Goal: Transaction & Acquisition: Purchase product/service

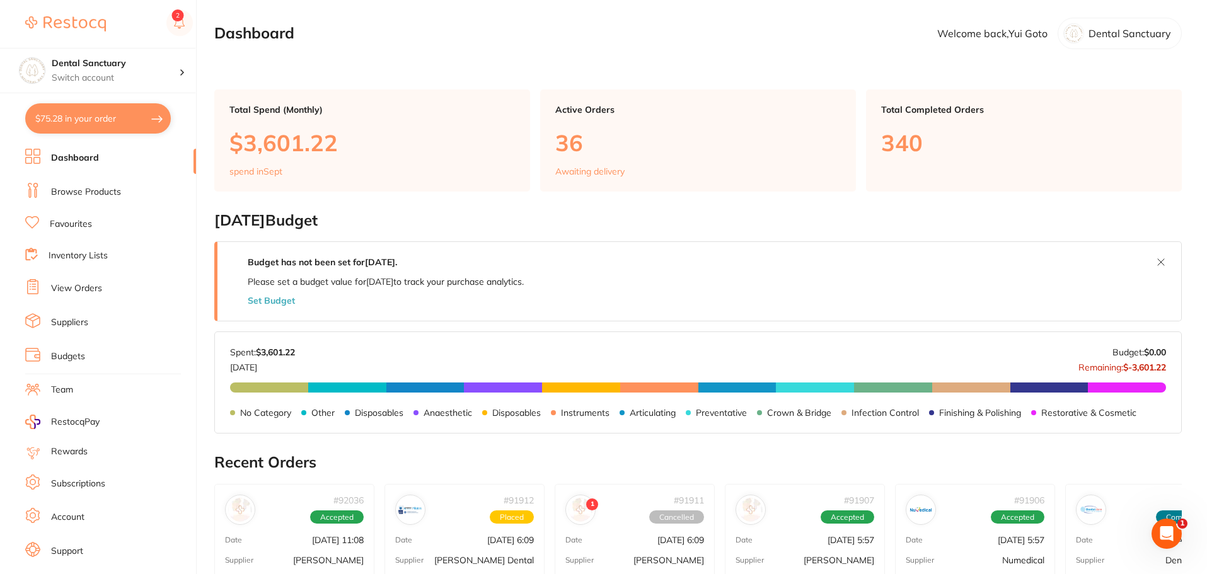
click at [110, 187] on link "Browse Products" at bounding box center [86, 192] width 70 height 13
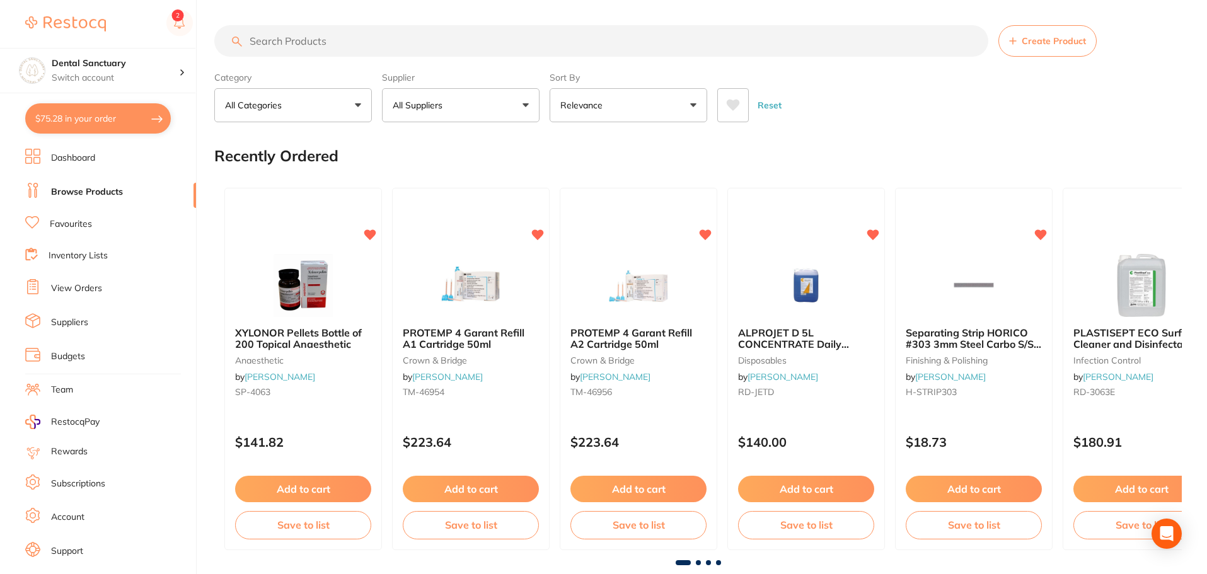
click at [284, 43] on input "search" at bounding box center [601, 41] width 774 height 32
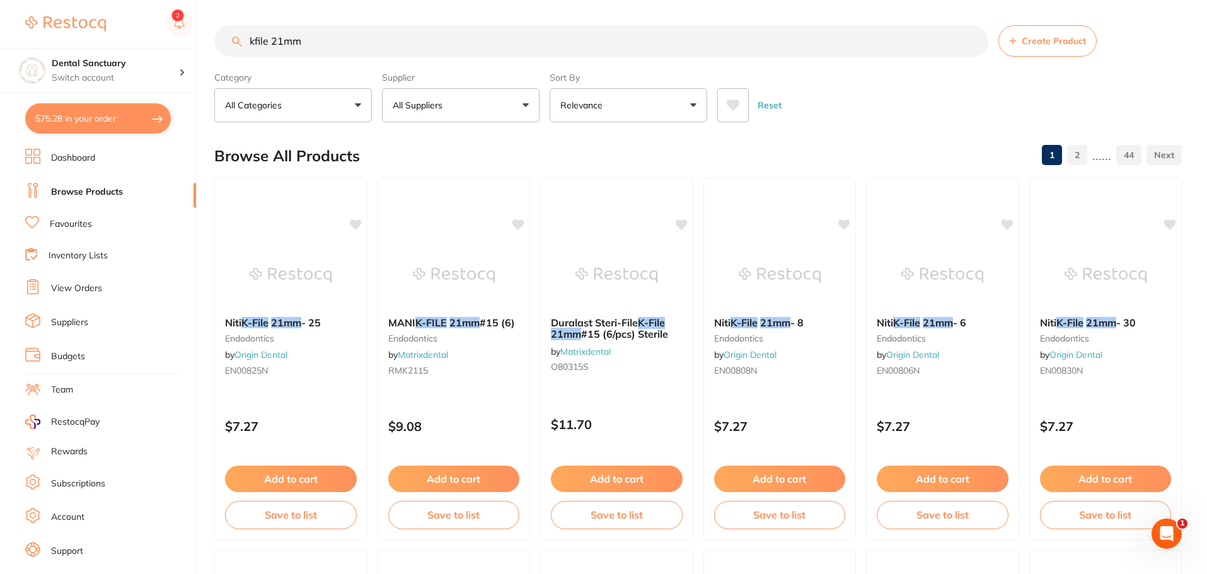
type input "kfile 21mm"
click at [485, 94] on button "All Suppliers" at bounding box center [461, 105] width 158 height 34
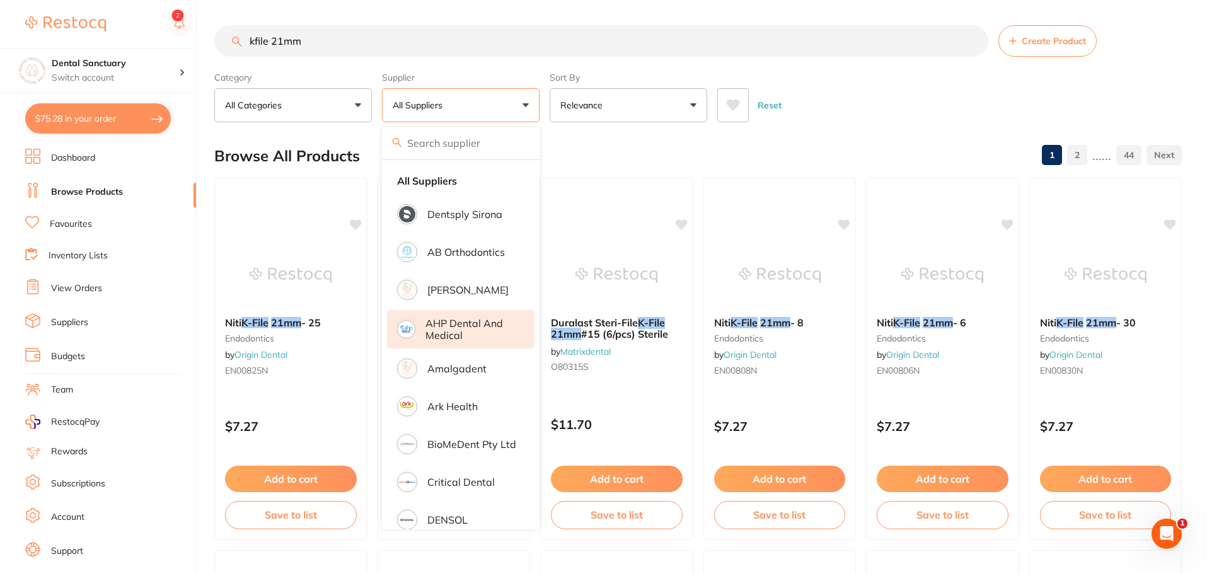
click at [442, 323] on p "AHP Dental and Medical" at bounding box center [470, 329] width 91 height 23
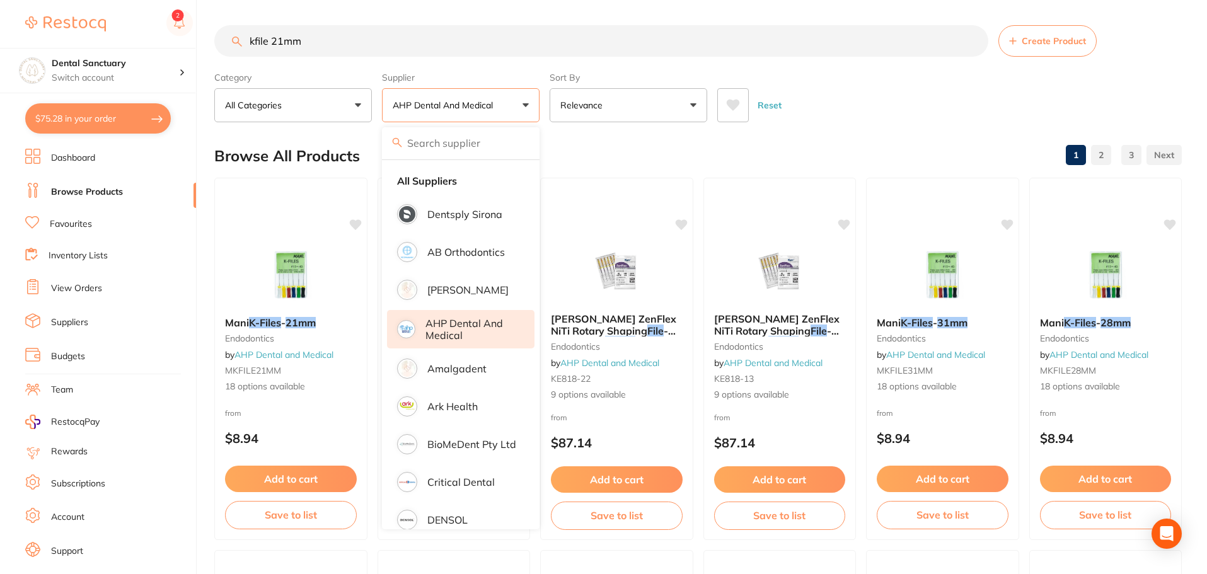
click at [763, 165] on div "Browse All Products 1 2 3" at bounding box center [697, 156] width 967 height 42
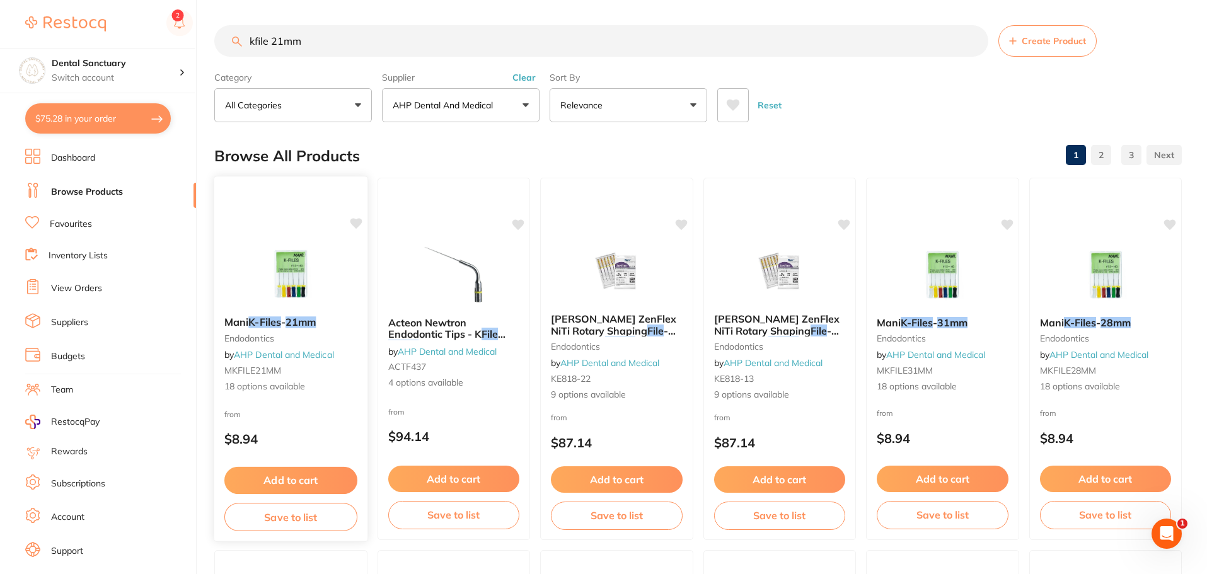
click at [300, 320] on em "21mm" at bounding box center [301, 322] width 30 height 13
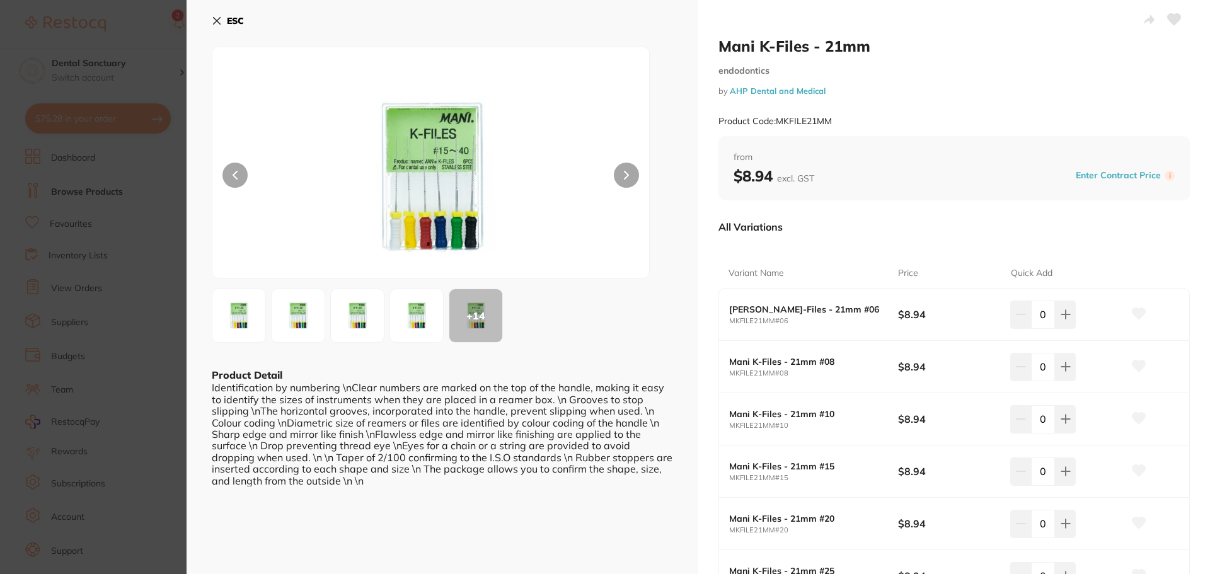
scroll to position [63, 0]
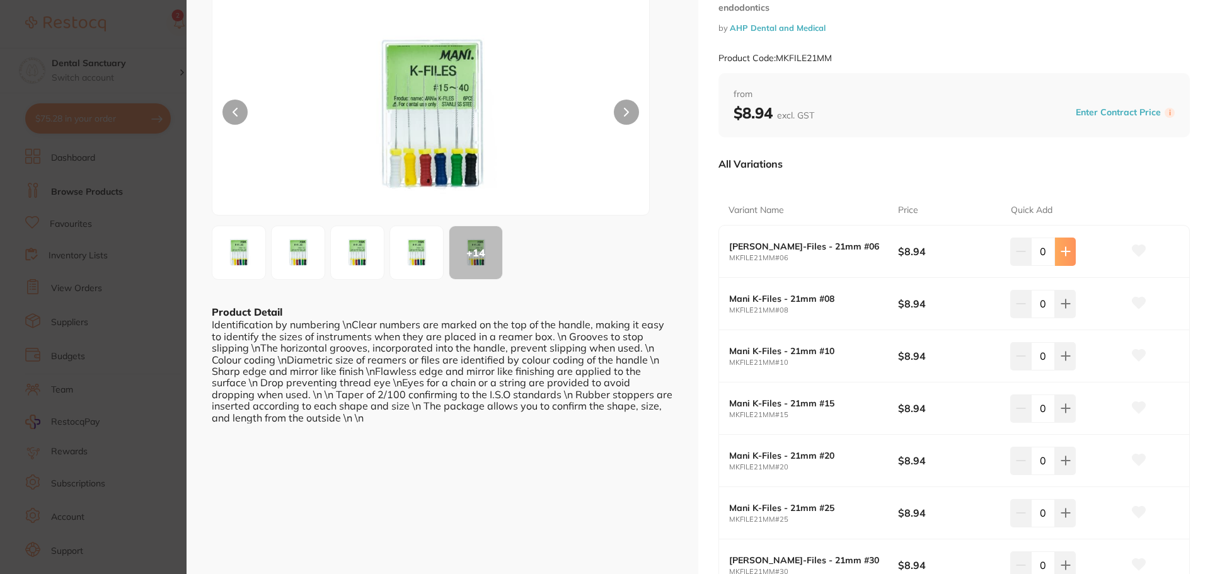
click at [1063, 253] on icon at bounding box center [1065, 252] width 8 height 8
type input "1"
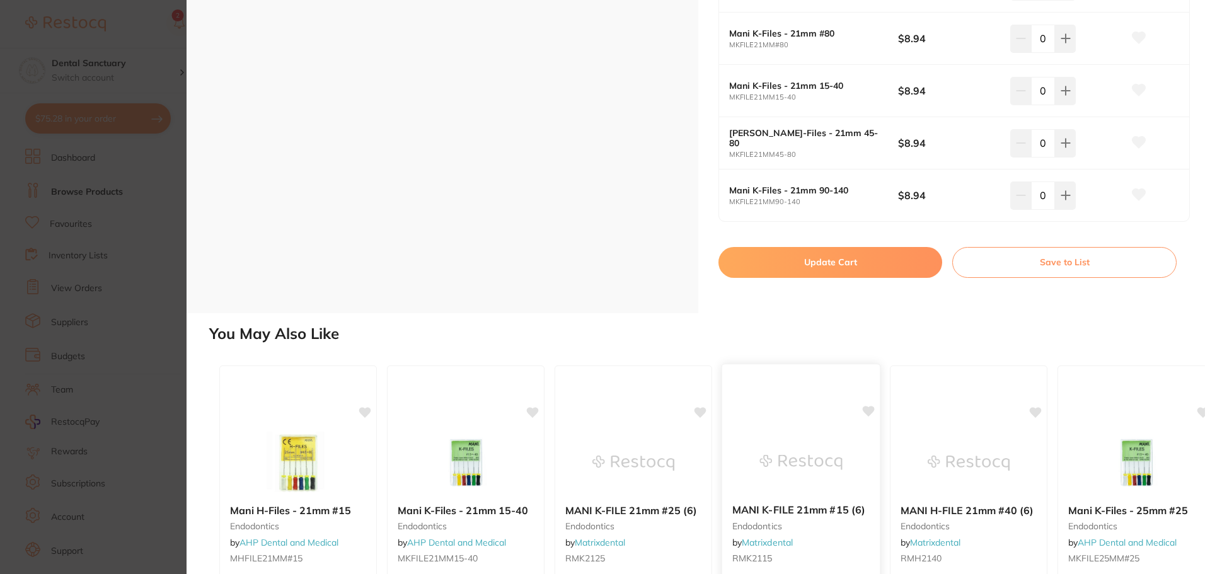
scroll to position [1177, 0]
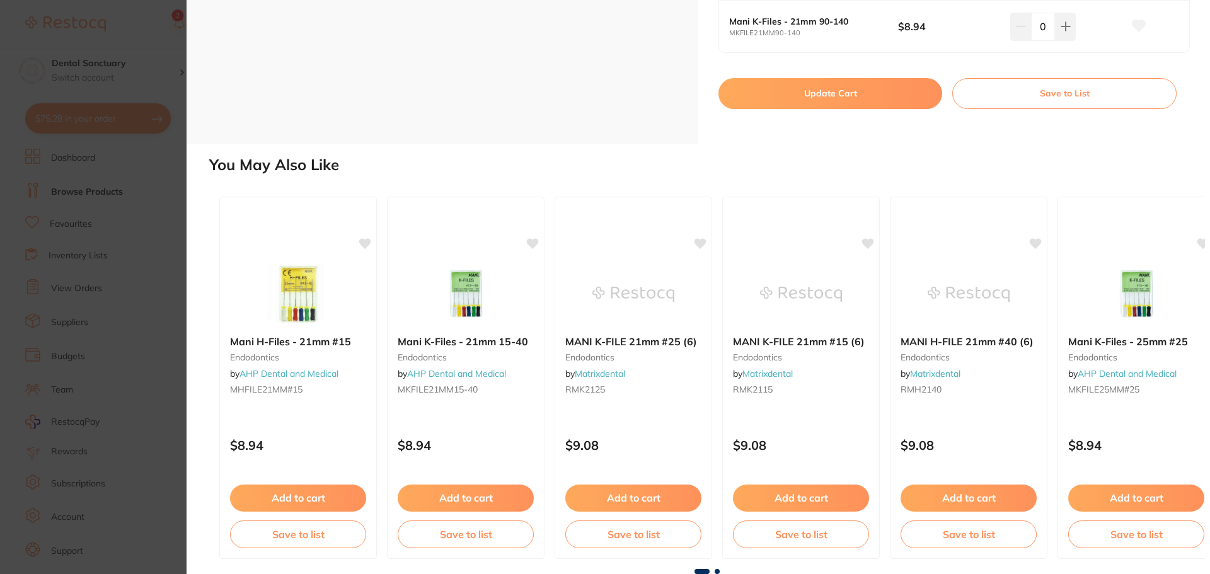
click at [810, 107] on button "Update Cart" at bounding box center [831, 93] width 224 height 30
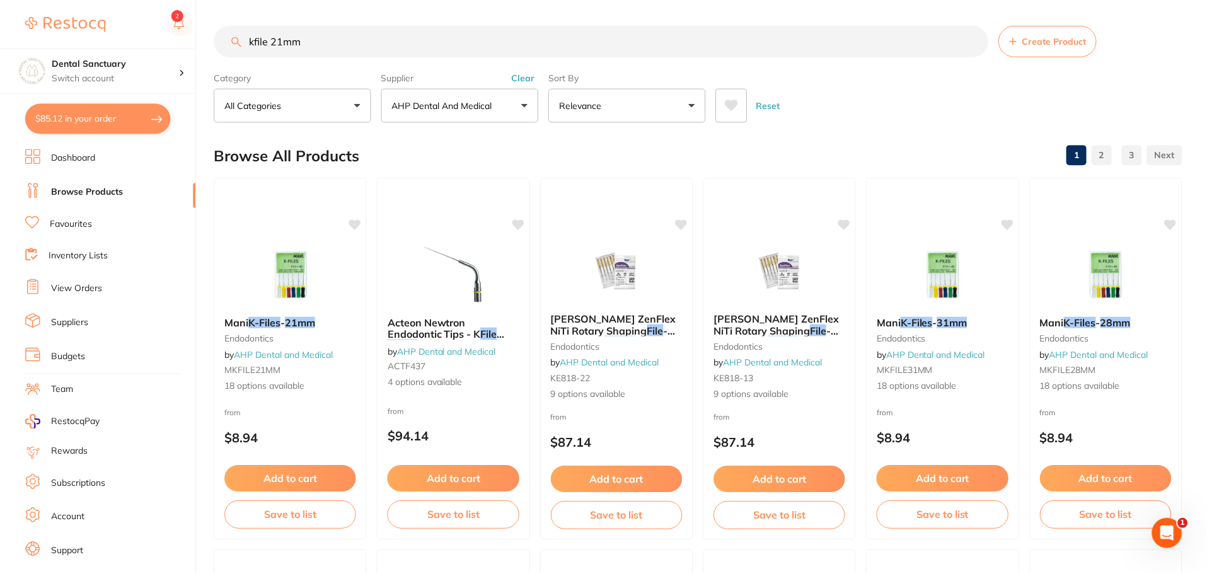
scroll to position [1, 0]
click at [480, 100] on p "AHP Dental and Medical" at bounding box center [445, 104] width 105 height 13
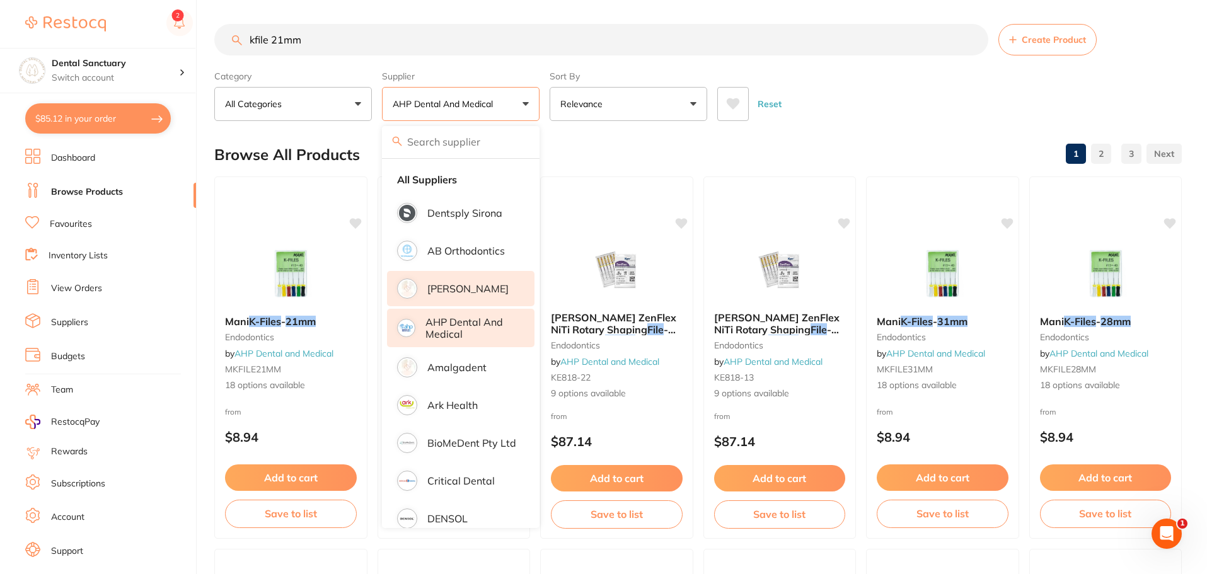
click at [448, 292] on p "[PERSON_NAME]" at bounding box center [467, 288] width 81 height 11
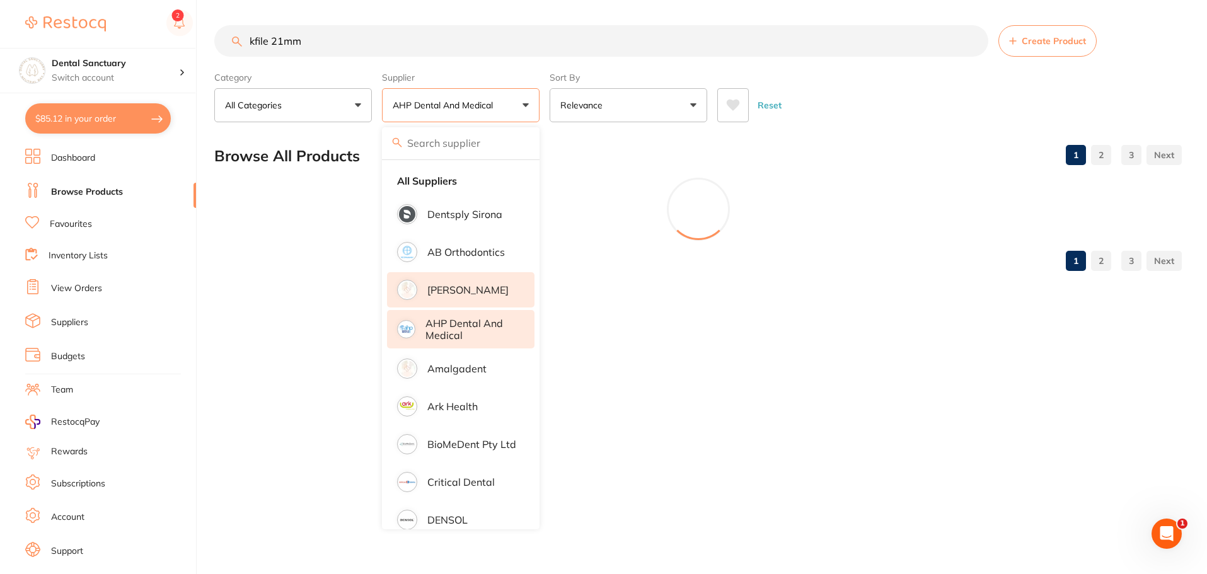
scroll to position [0, 0]
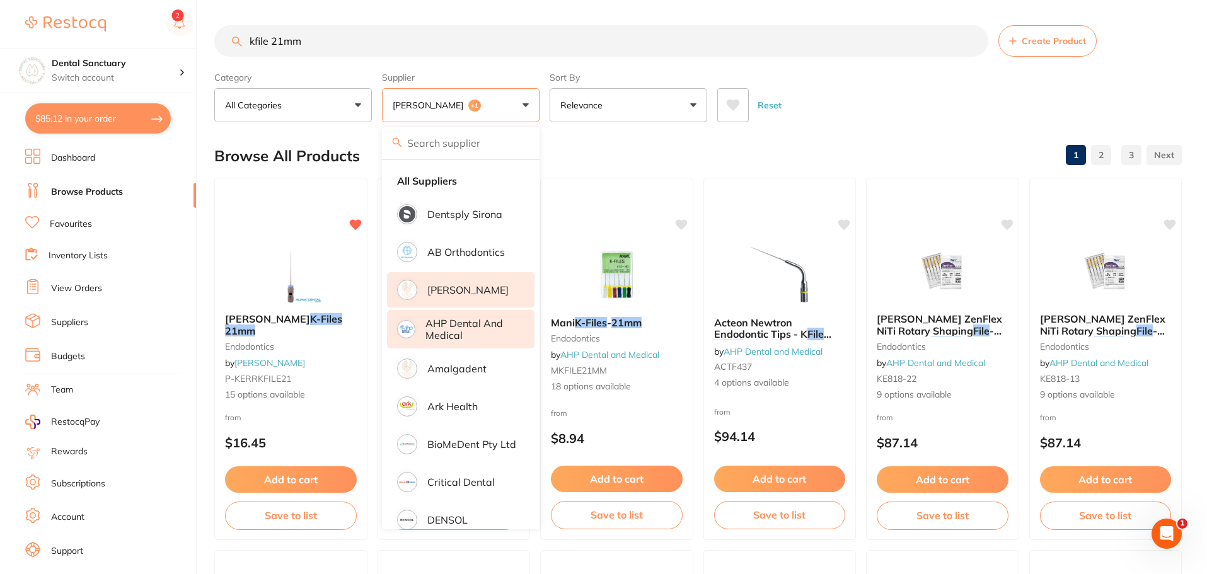
click at [702, 156] on div "Browse All Products 1 2 3" at bounding box center [697, 156] width 967 height 42
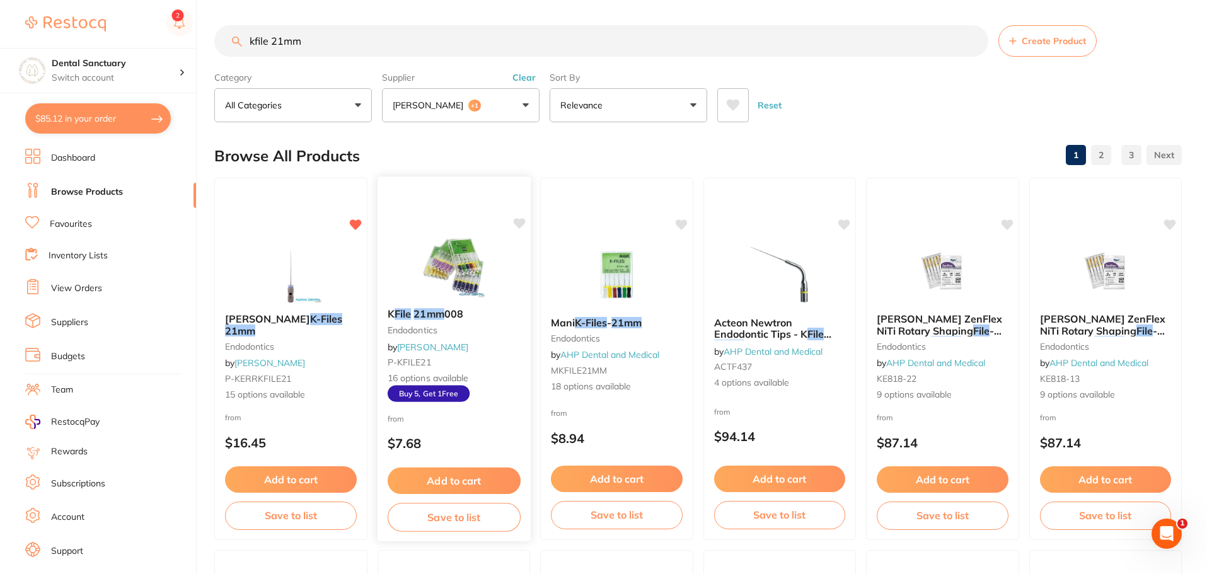
click at [421, 308] on div "K File 21mm 008 endodontics by Adam Dental P-KFILE21 16 options available Buy 5…" at bounding box center [453, 354] width 153 height 113
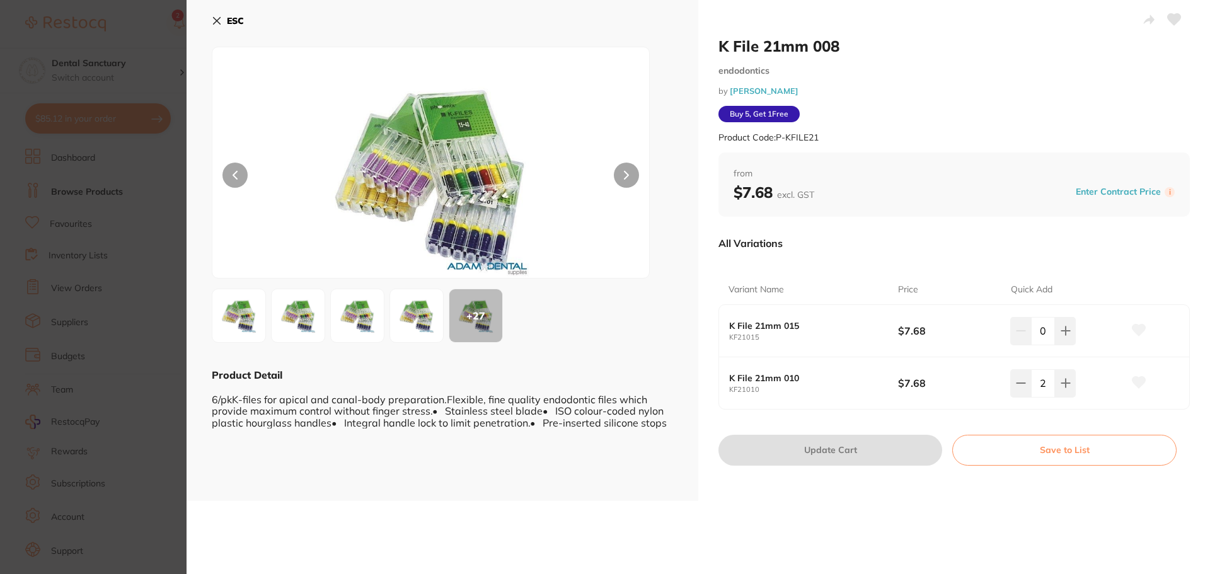
click at [216, 25] on icon at bounding box center [217, 21] width 10 height 10
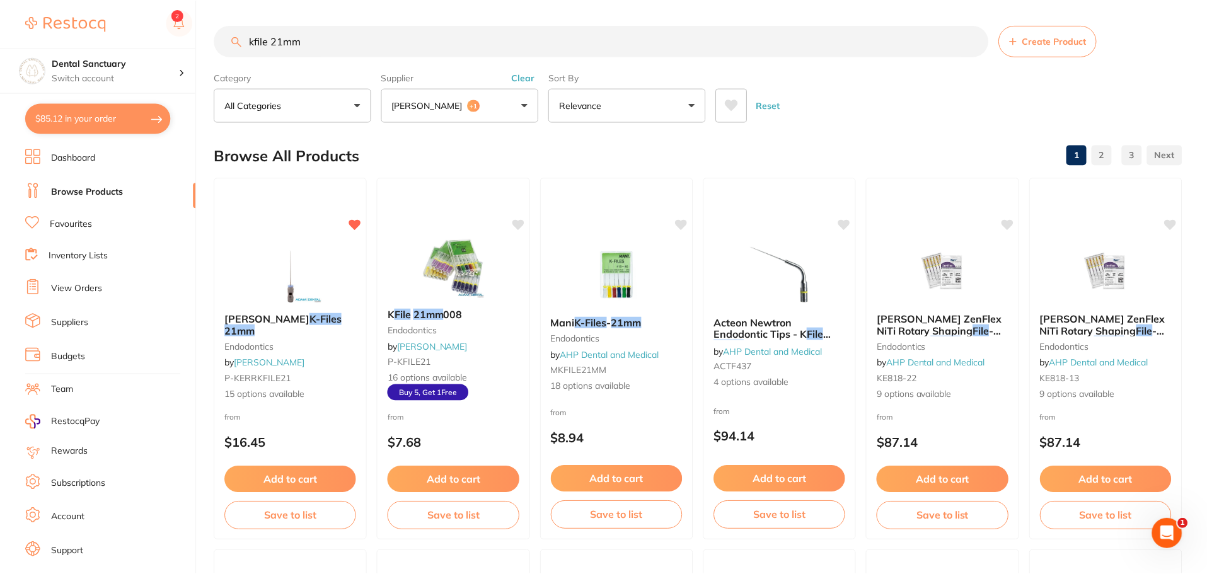
scroll to position [1, 0]
click at [255, 323] on em "21mm" at bounding box center [239, 329] width 30 height 13
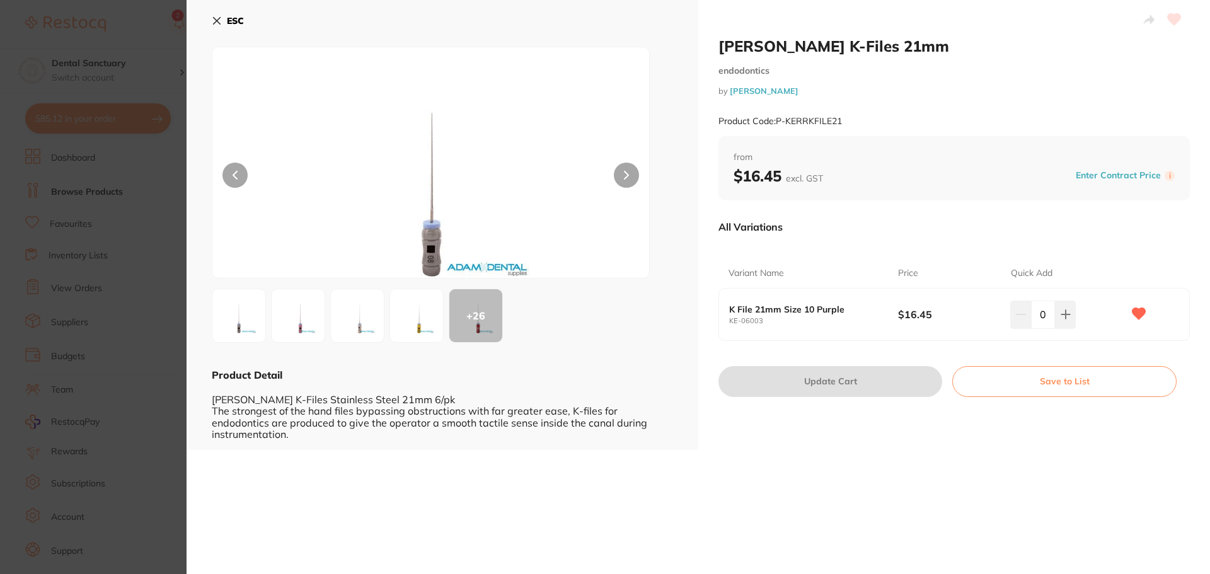
click at [222, 18] on button "ESC" at bounding box center [228, 20] width 32 height 21
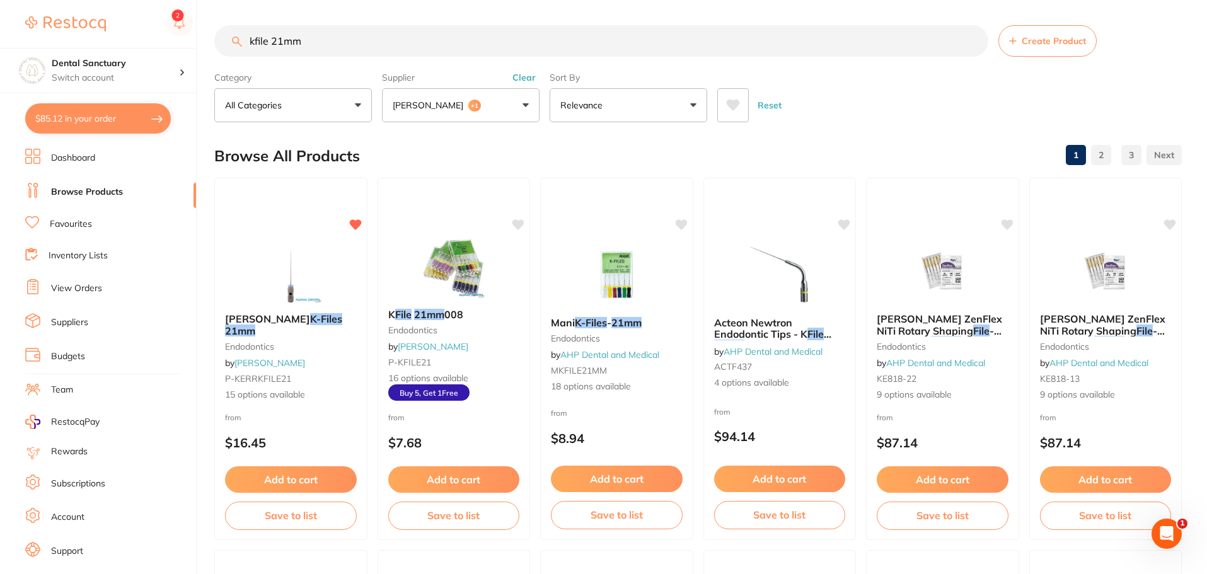
click at [481, 97] on button "Adam Dental +1" at bounding box center [461, 105] width 158 height 34
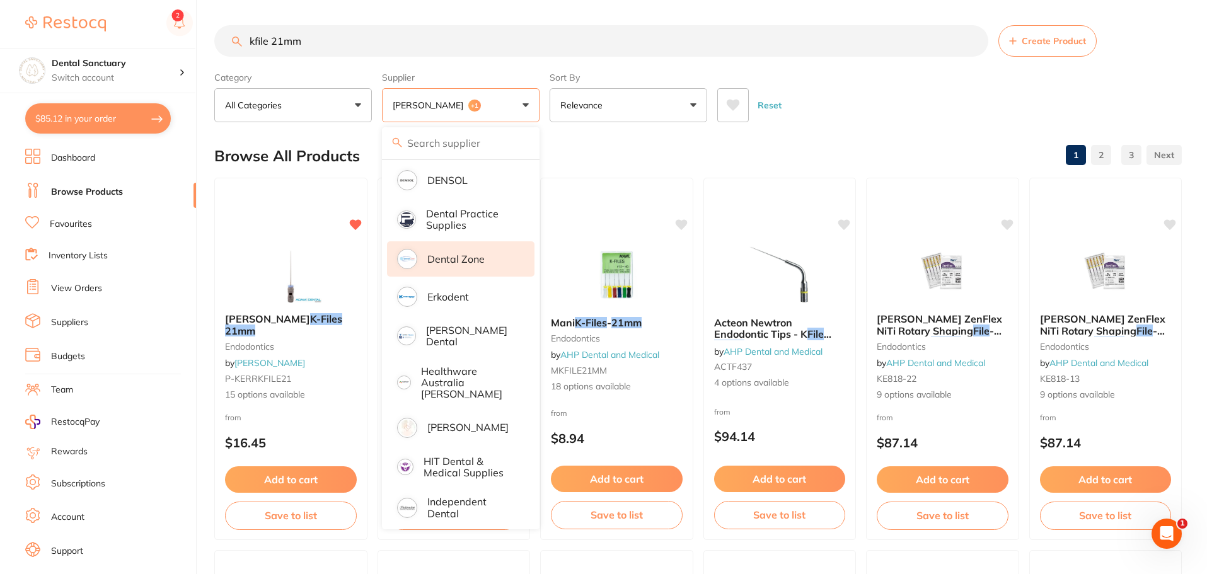
scroll to position [378, 0]
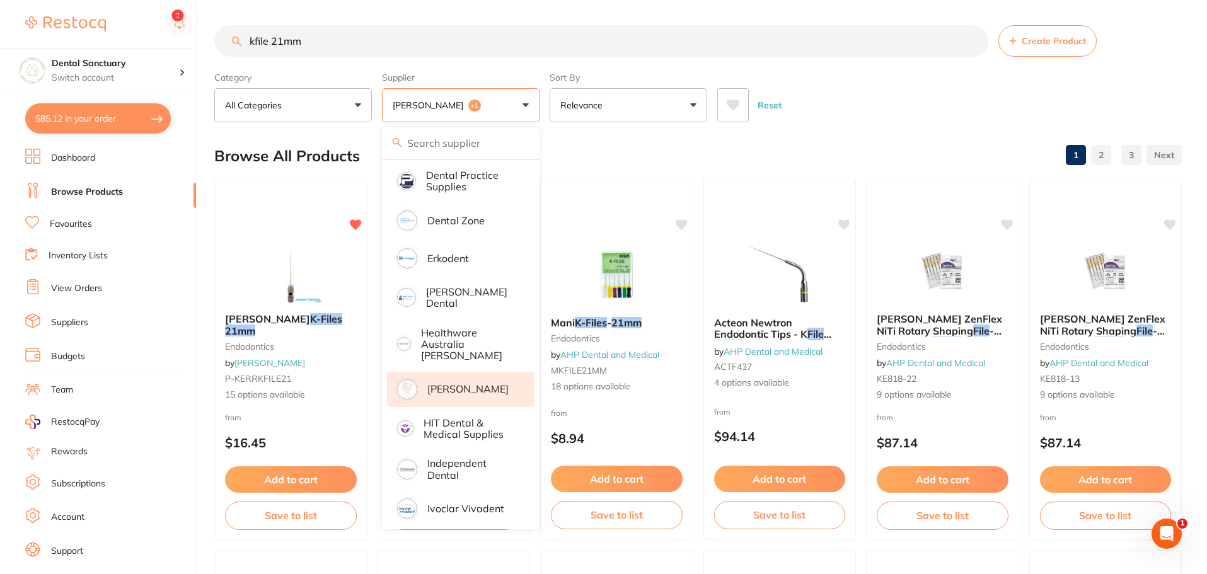
click at [461, 388] on p "[PERSON_NAME]" at bounding box center [467, 388] width 81 height 11
click at [890, 91] on div "Reset" at bounding box center [944, 100] width 454 height 44
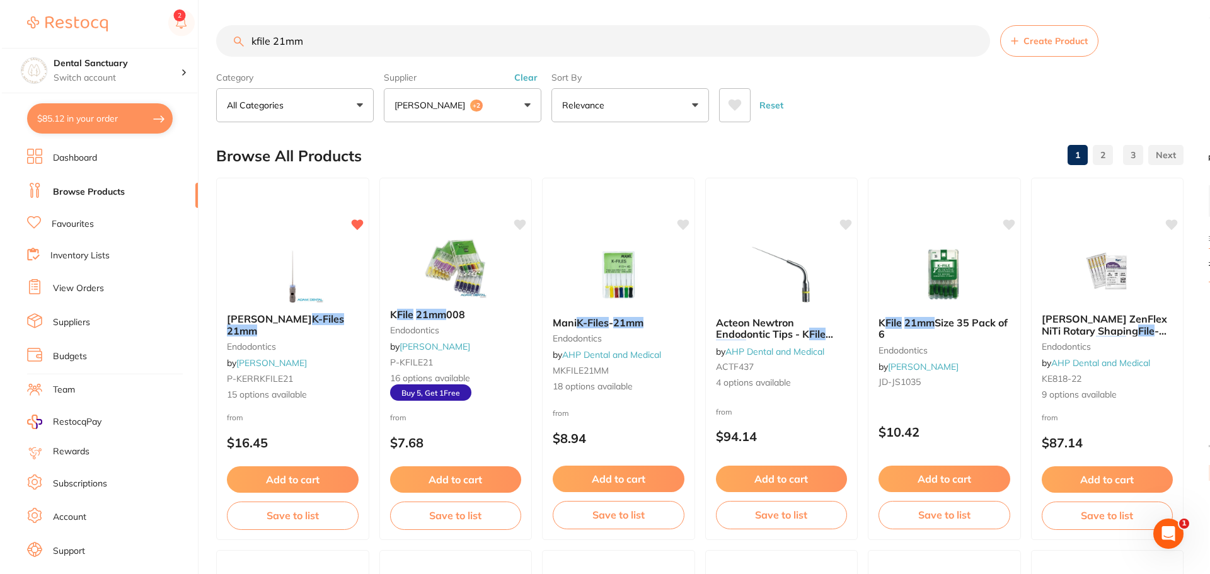
scroll to position [0, 0]
click at [921, 321] on em "21mm" at bounding box center [917, 322] width 30 height 13
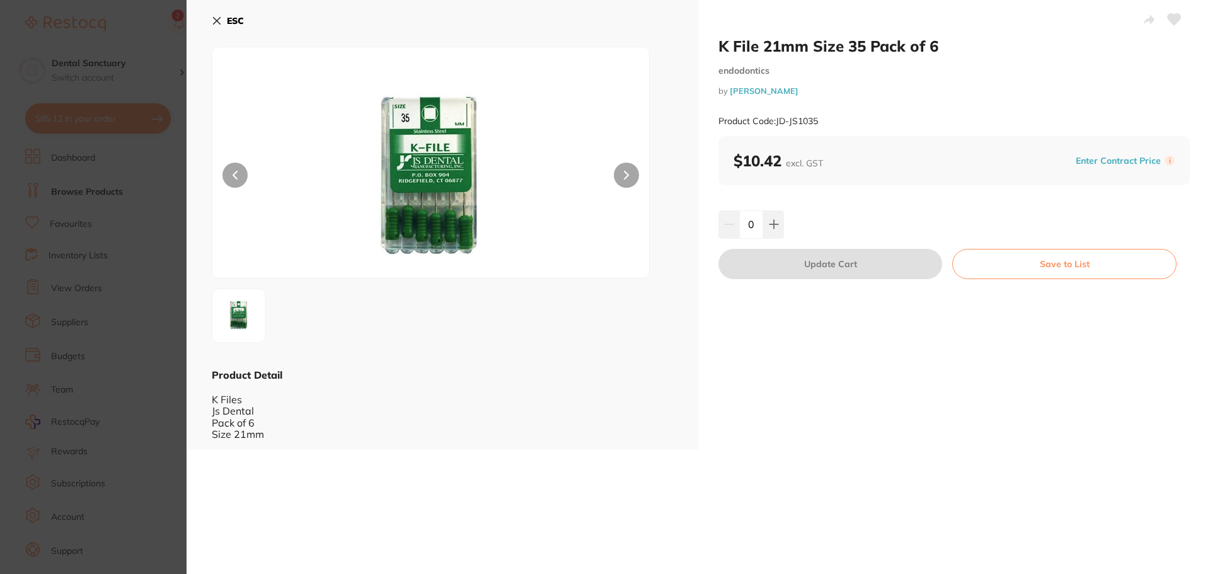
click at [218, 16] on button "ESC" at bounding box center [228, 20] width 32 height 21
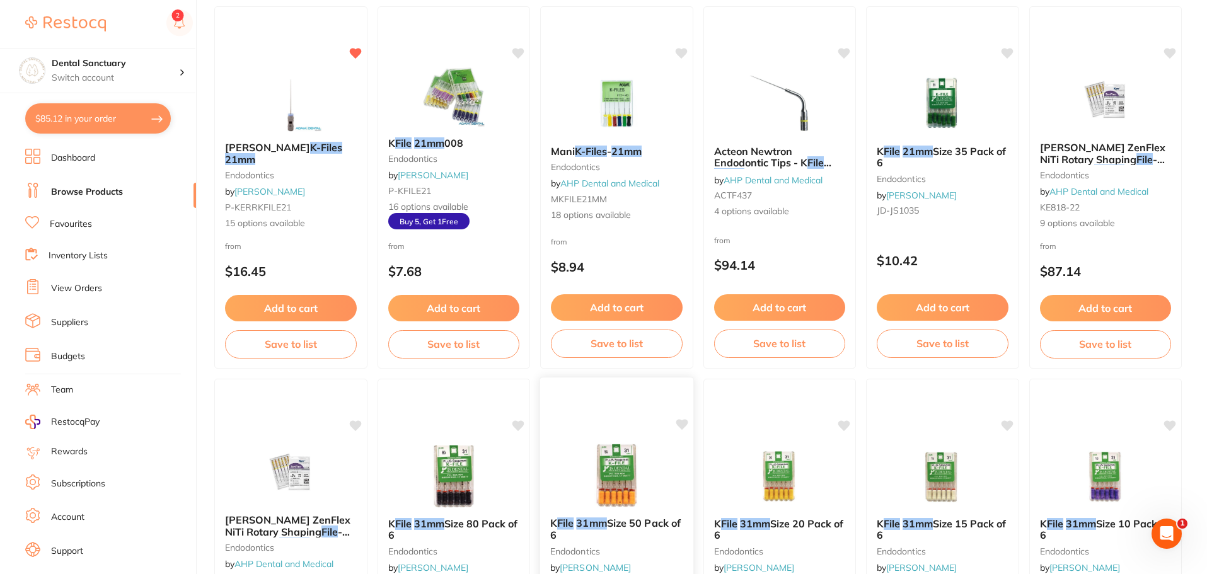
scroll to position [3, 0]
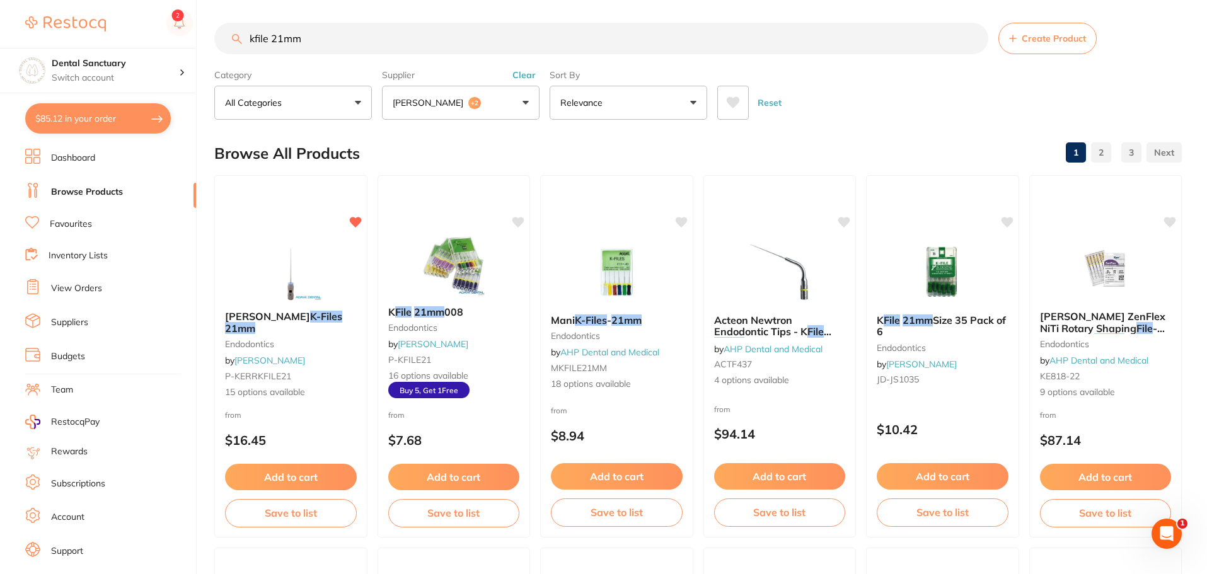
click at [486, 101] on button "Adam Dental +2" at bounding box center [461, 103] width 158 height 34
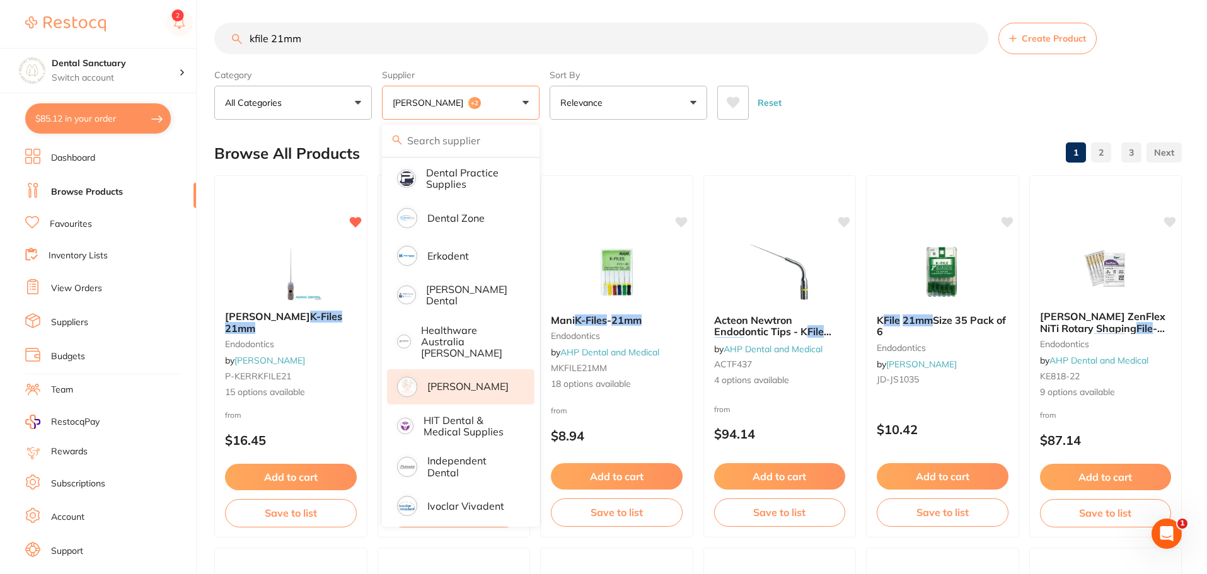
click at [448, 381] on p "[PERSON_NAME]" at bounding box center [467, 386] width 81 height 11
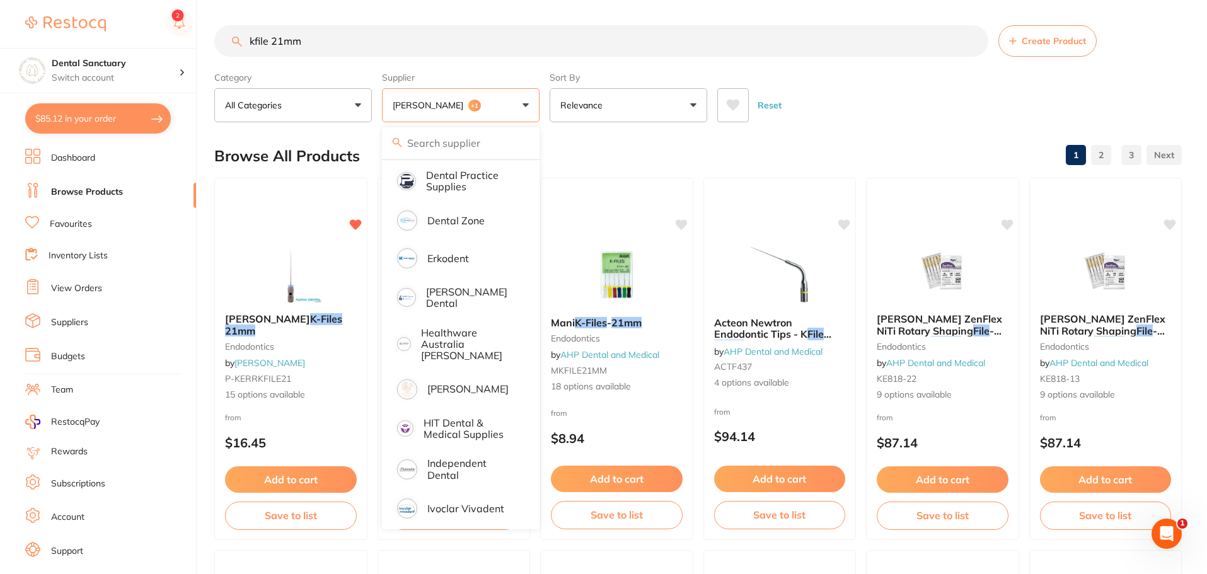
click at [467, 108] on button "Adam Dental +1" at bounding box center [461, 105] width 158 height 34
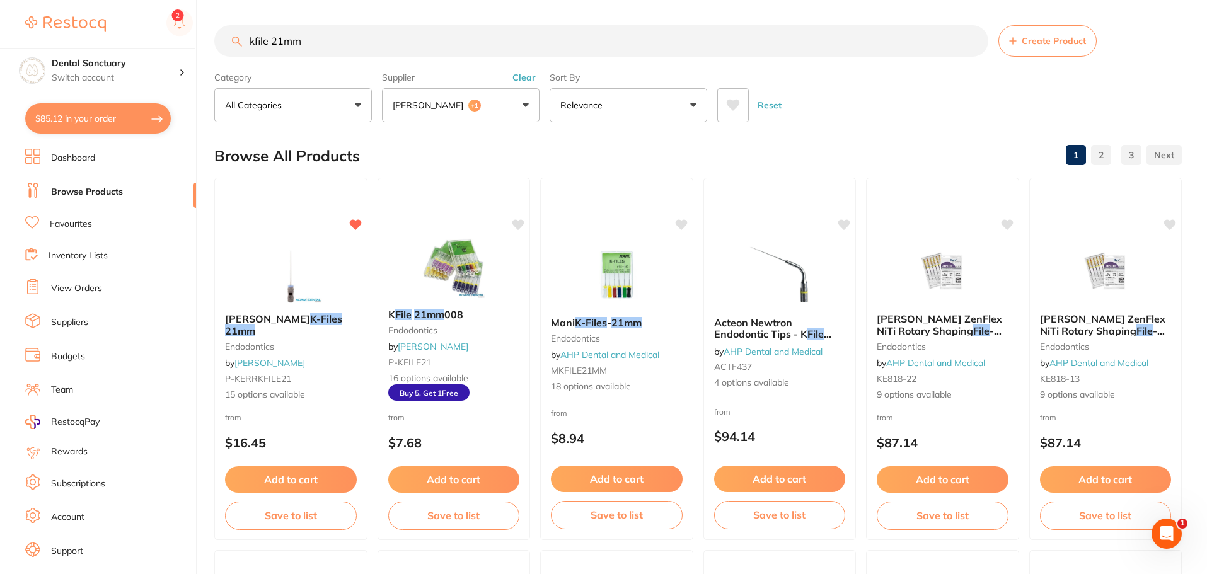
click at [483, 98] on button "Adam Dental +1" at bounding box center [461, 105] width 158 height 34
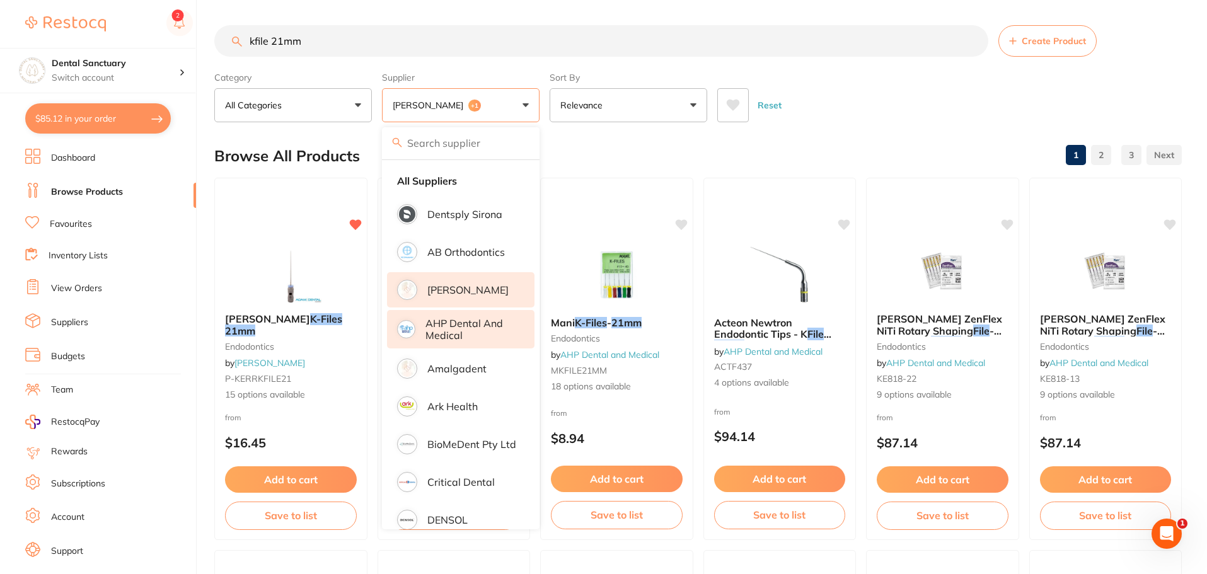
click at [461, 290] on p "[PERSON_NAME]" at bounding box center [467, 289] width 81 height 11
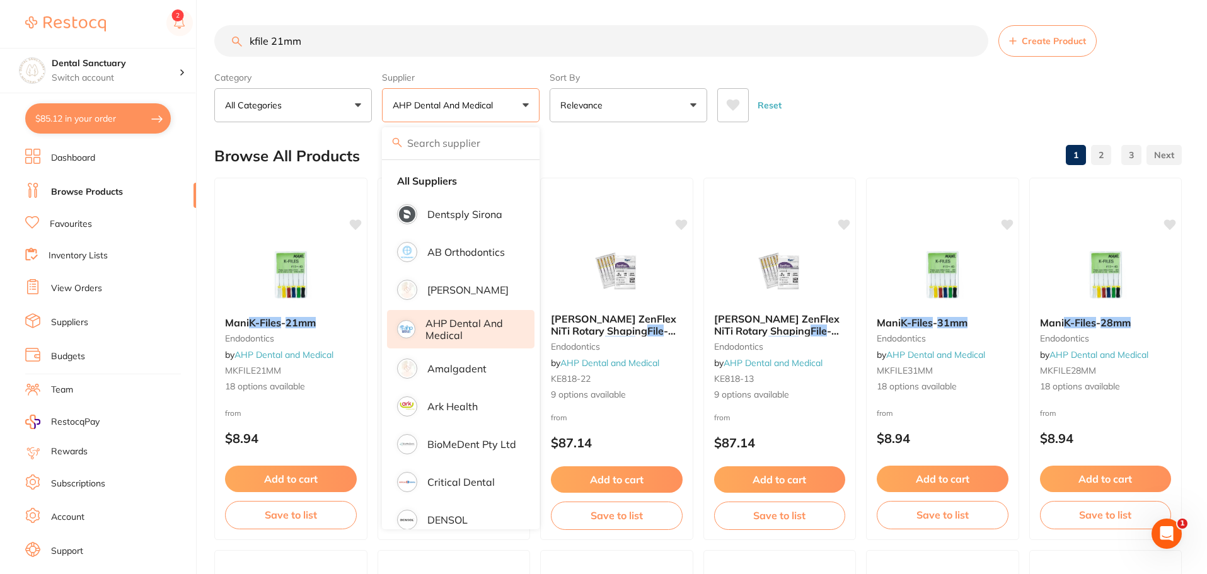
click at [861, 116] on div "Reset" at bounding box center [944, 100] width 454 height 44
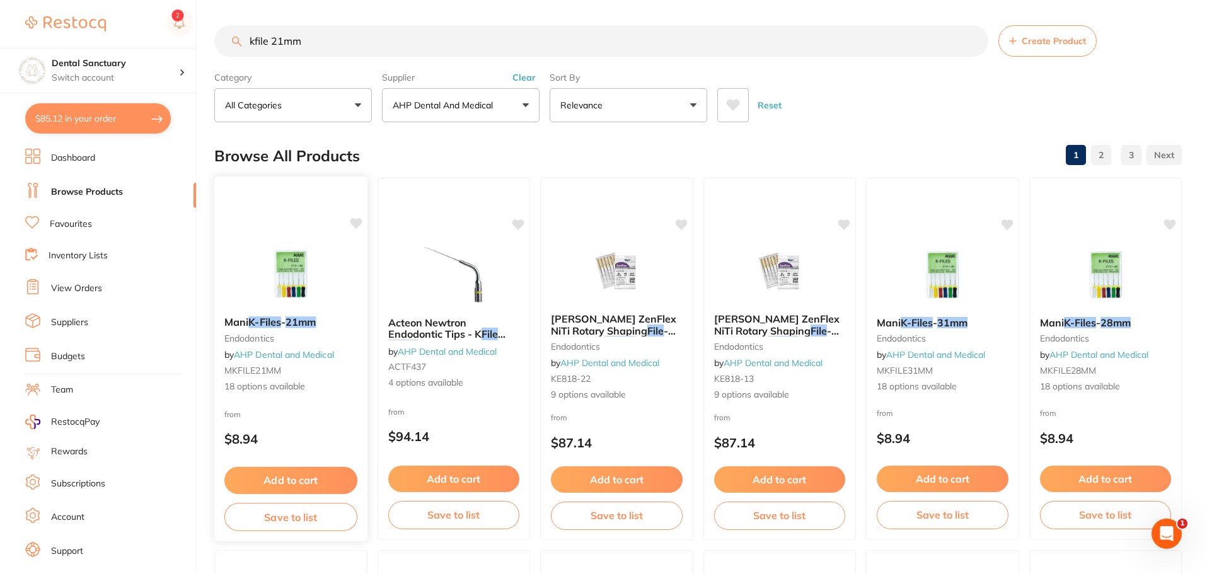
click at [259, 331] on div "Mani K-Files - 21mm endodontics by AHP Dental and Medical MKFILE21MM 18 options…" at bounding box center [290, 354] width 153 height 97
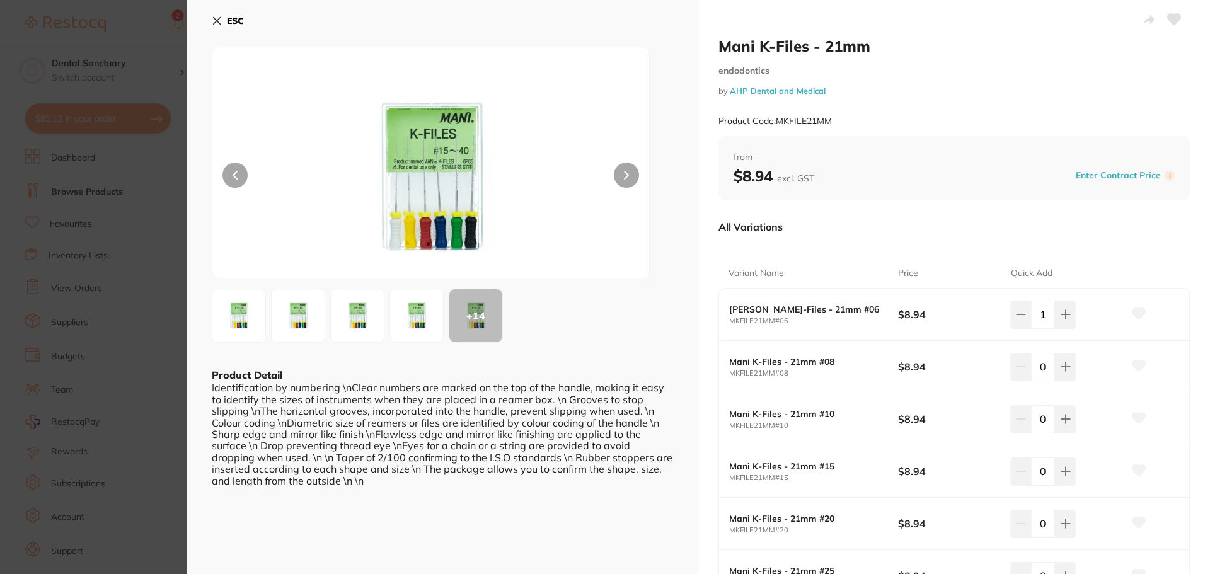
click at [224, 15] on button "ESC" at bounding box center [228, 20] width 32 height 21
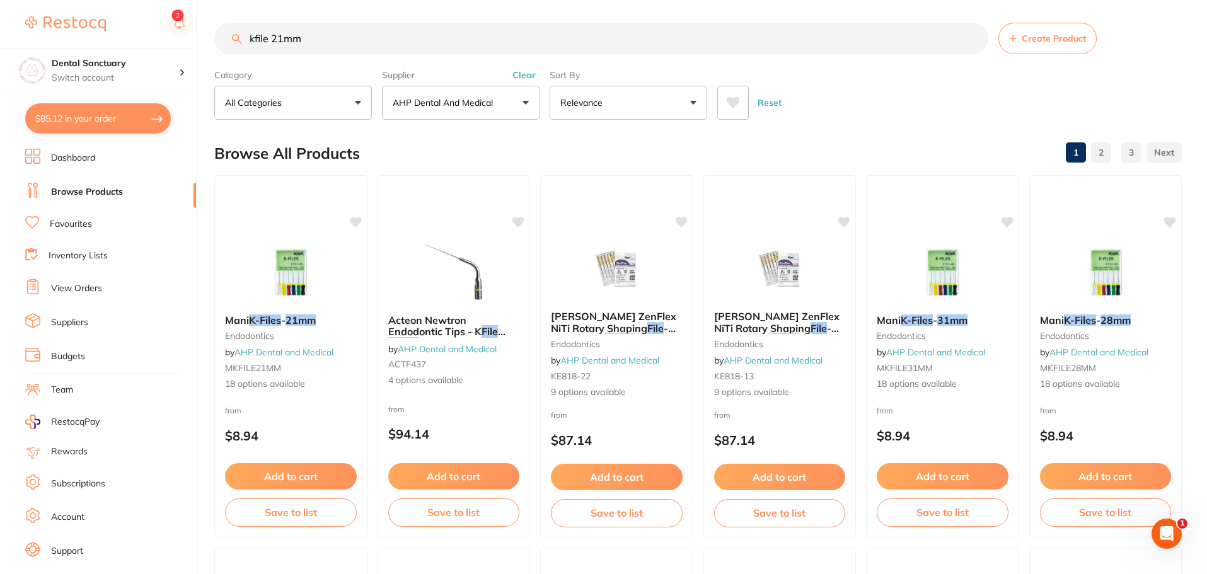
click at [96, 120] on button "$85.12 in your order" at bounding box center [98, 118] width 146 height 30
checkbox input "true"
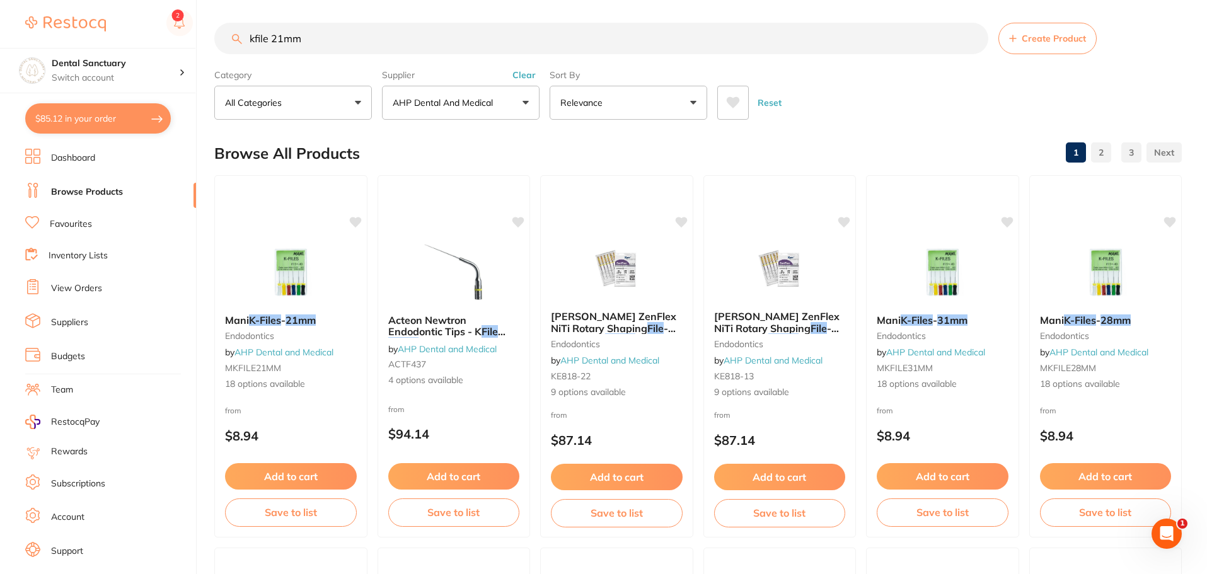
checkbox input "true"
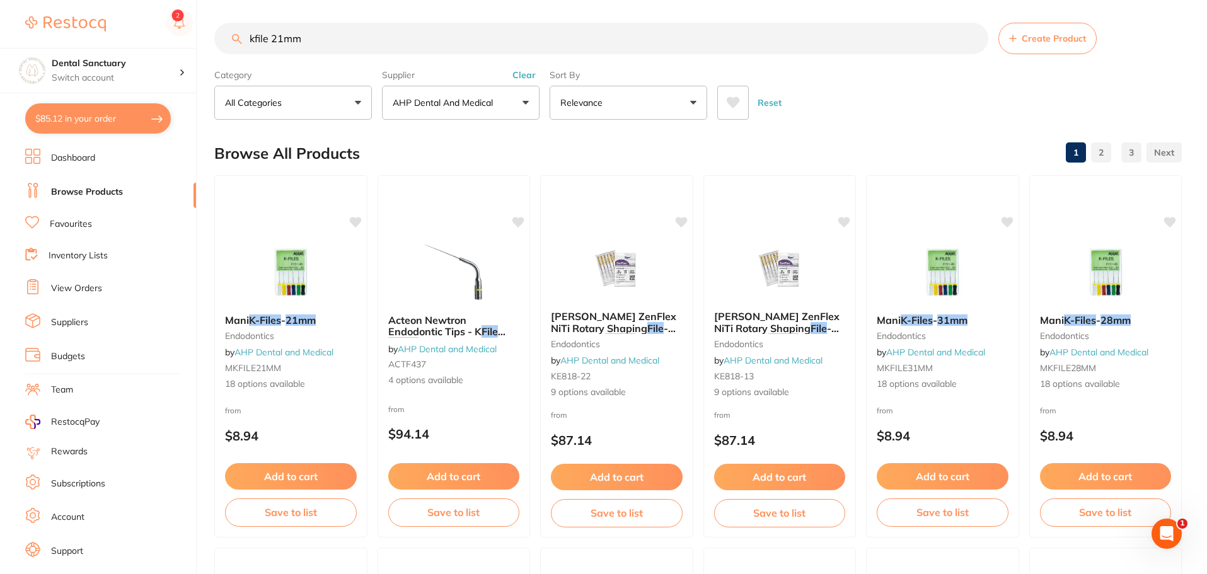
checkbox input "true"
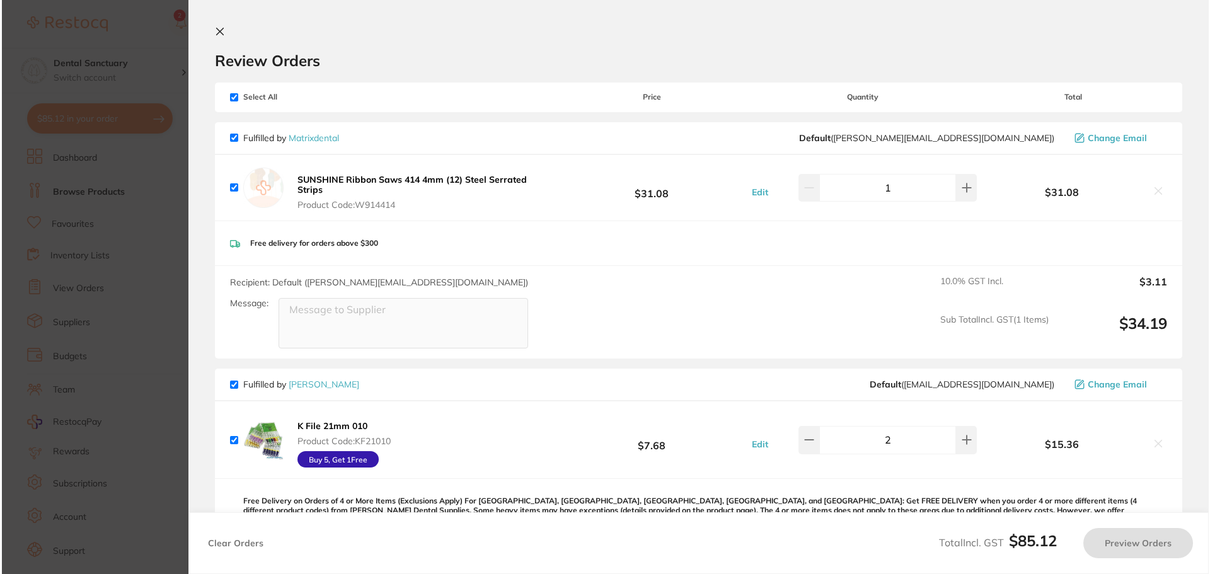
scroll to position [0, 0]
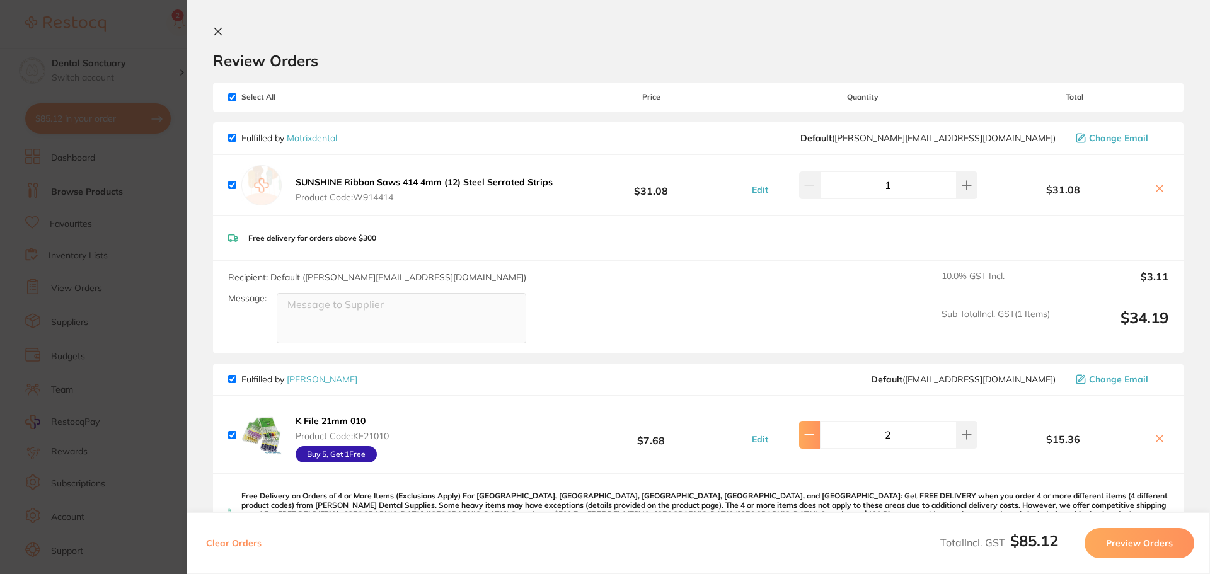
click at [811, 441] on button at bounding box center [809, 435] width 21 height 28
type input "1"
click at [222, 30] on icon at bounding box center [218, 31] width 10 height 10
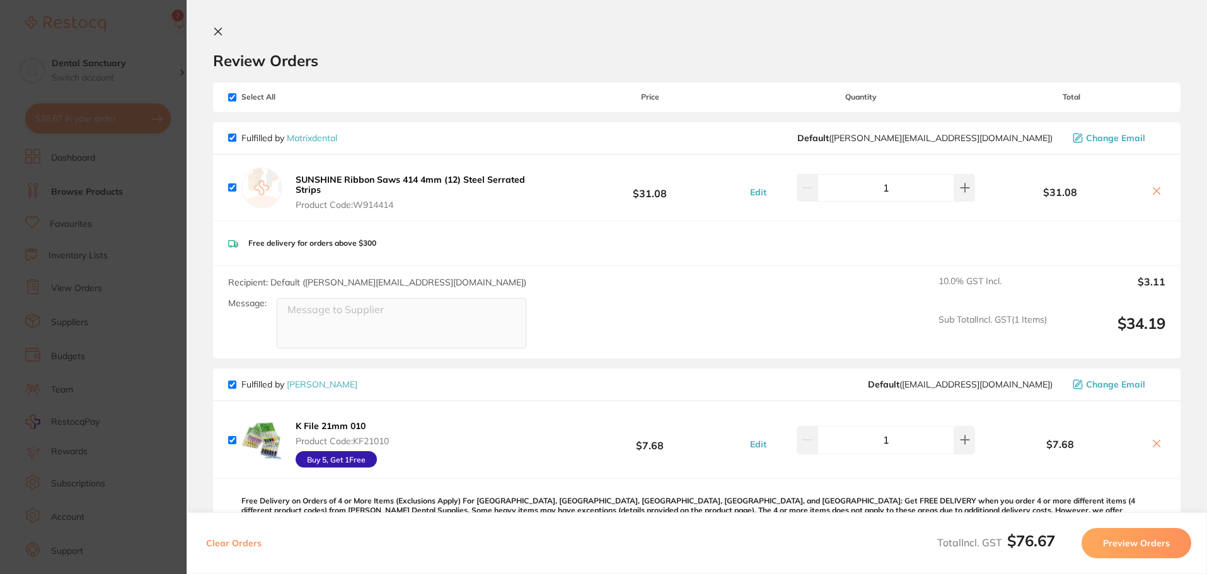
scroll to position [3, 0]
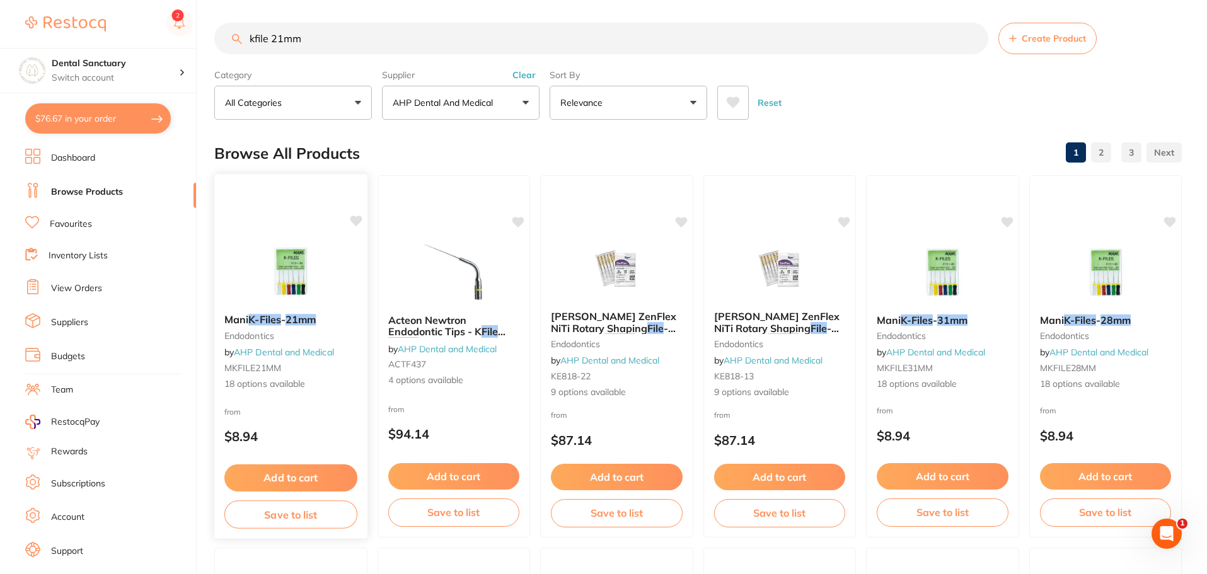
click at [297, 320] on em "21mm" at bounding box center [301, 319] width 30 height 13
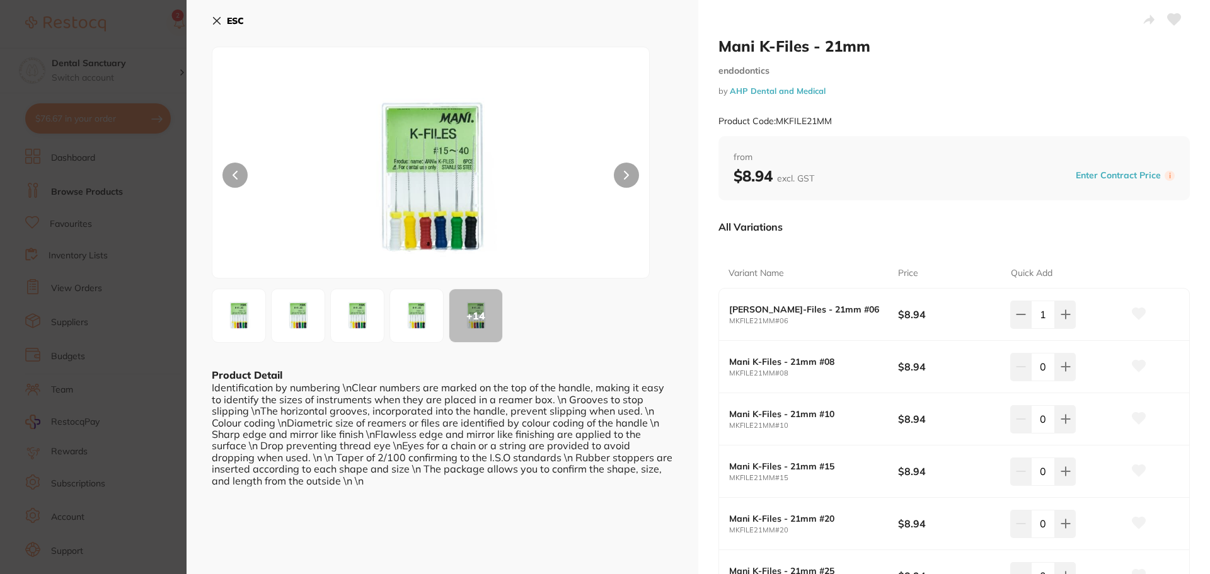
click at [217, 21] on icon at bounding box center [217, 21] width 7 height 7
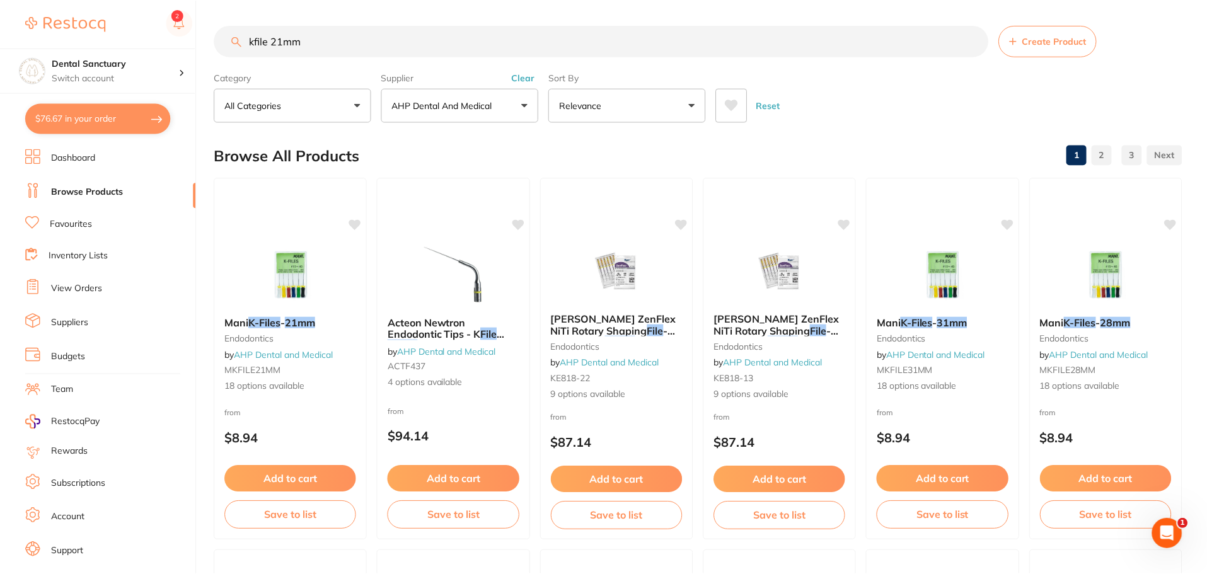
scroll to position [3, 0]
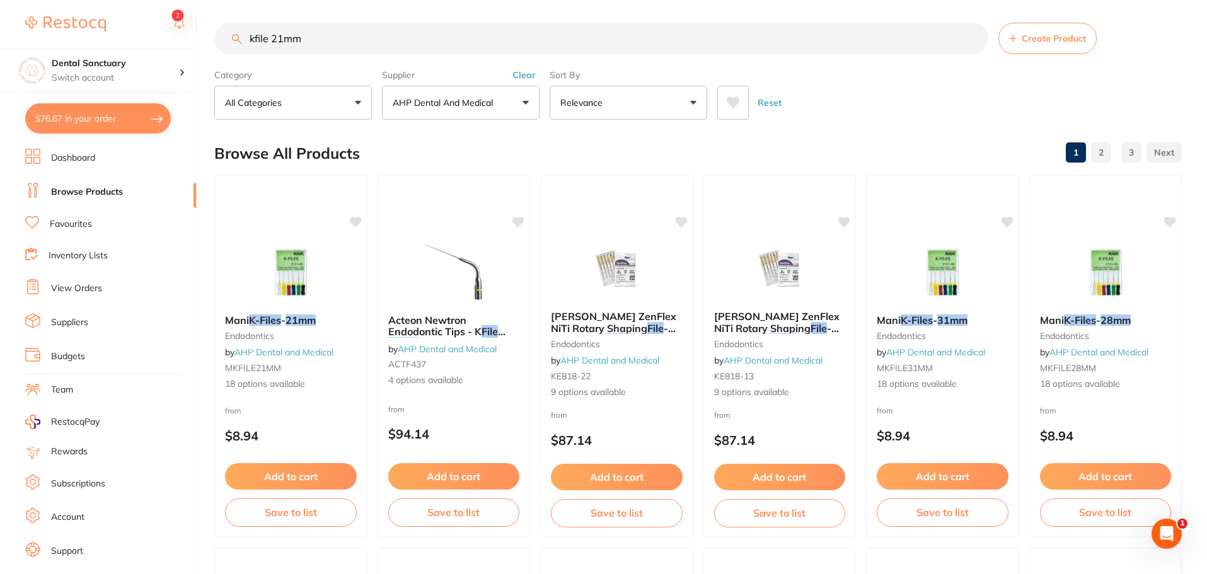
click at [125, 117] on button "$76.67 in your order" at bounding box center [98, 118] width 146 height 30
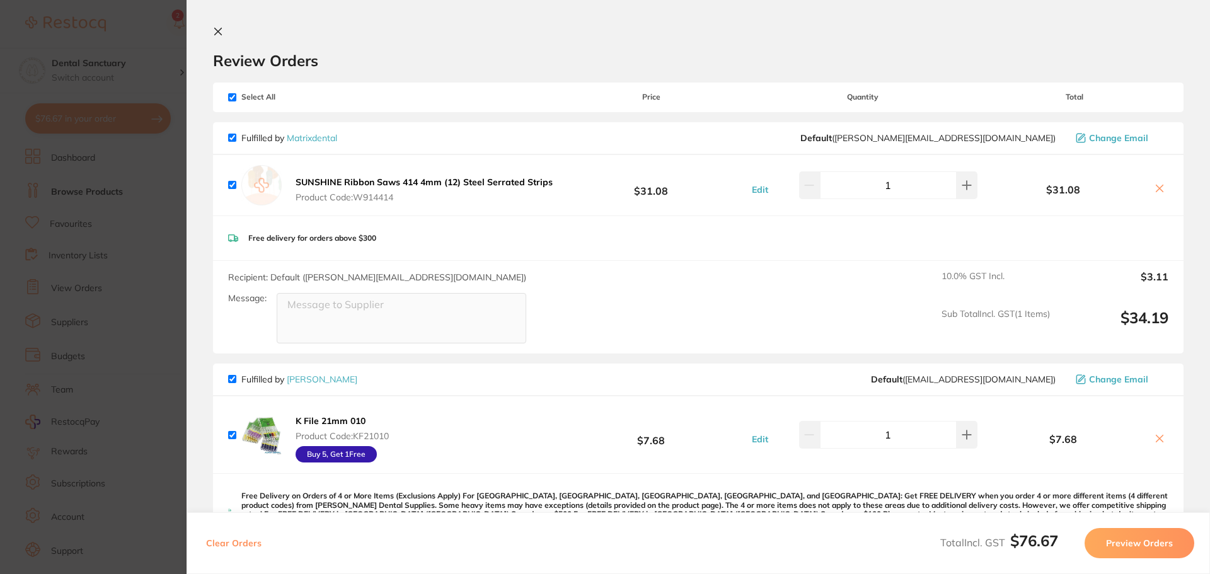
click at [340, 419] on b "K File 21mm 010" at bounding box center [331, 420] width 70 height 11
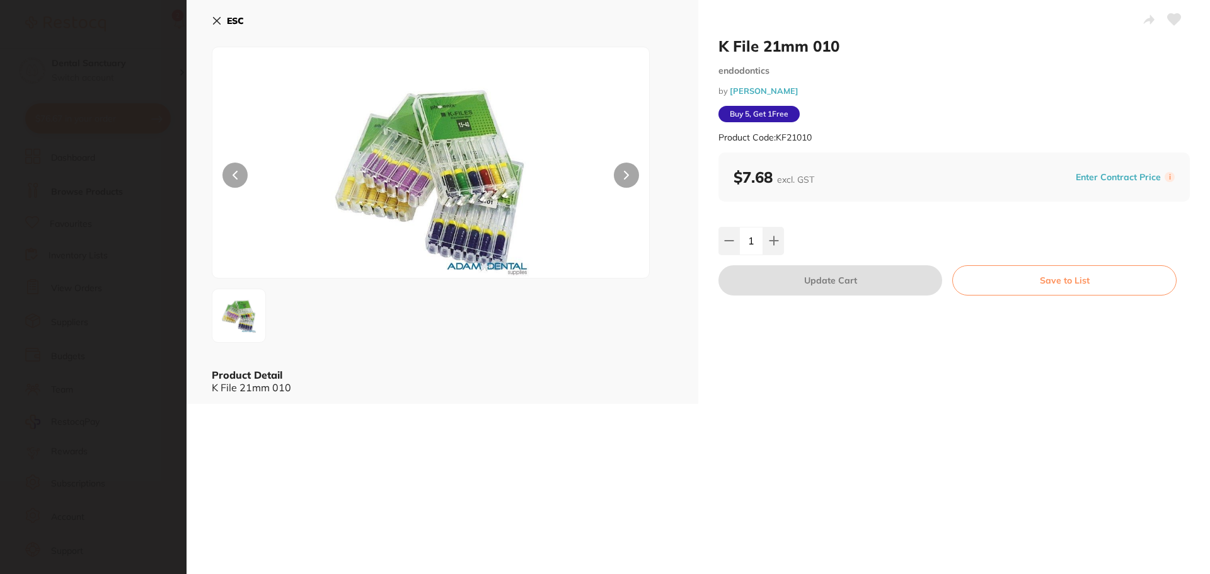
click at [217, 21] on icon at bounding box center [217, 21] width 7 height 7
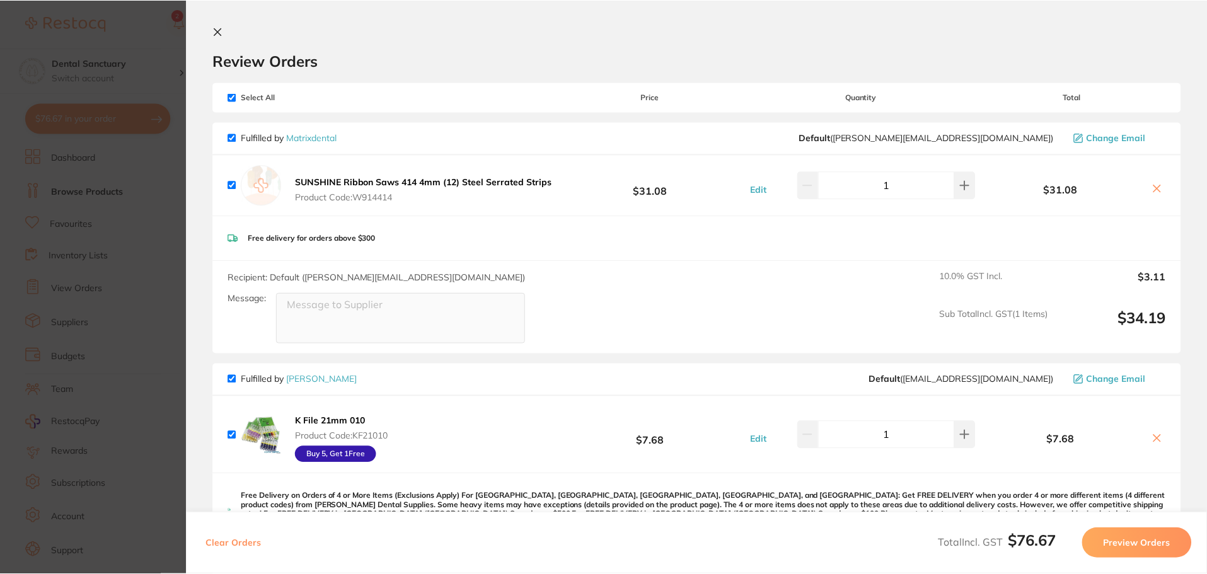
scroll to position [3, 0]
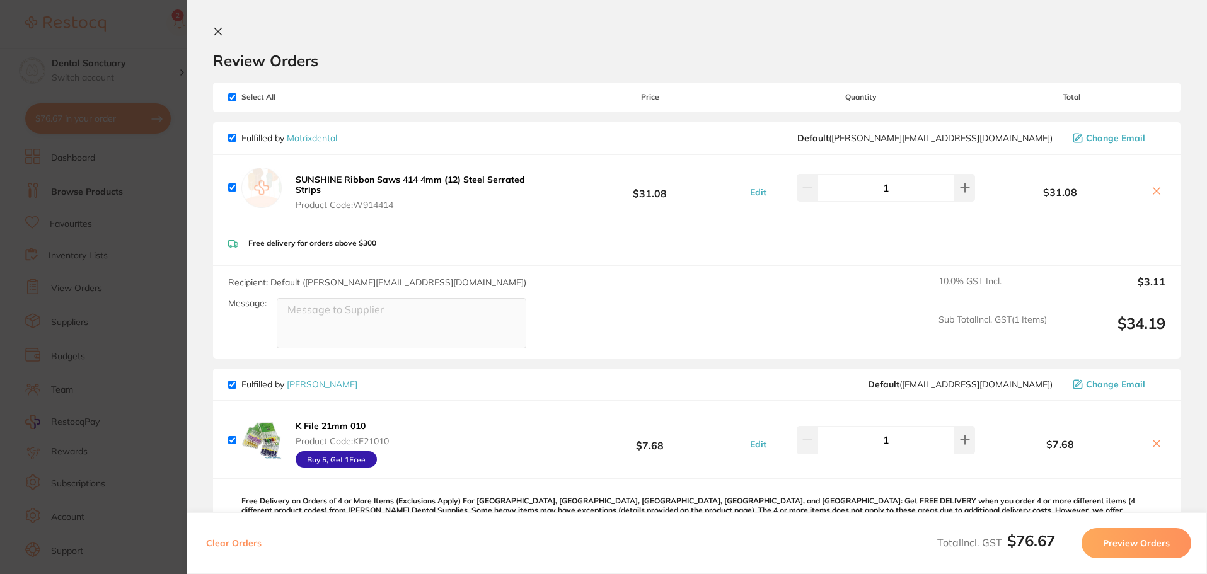
click at [213, 31] on icon at bounding box center [218, 31] width 10 height 10
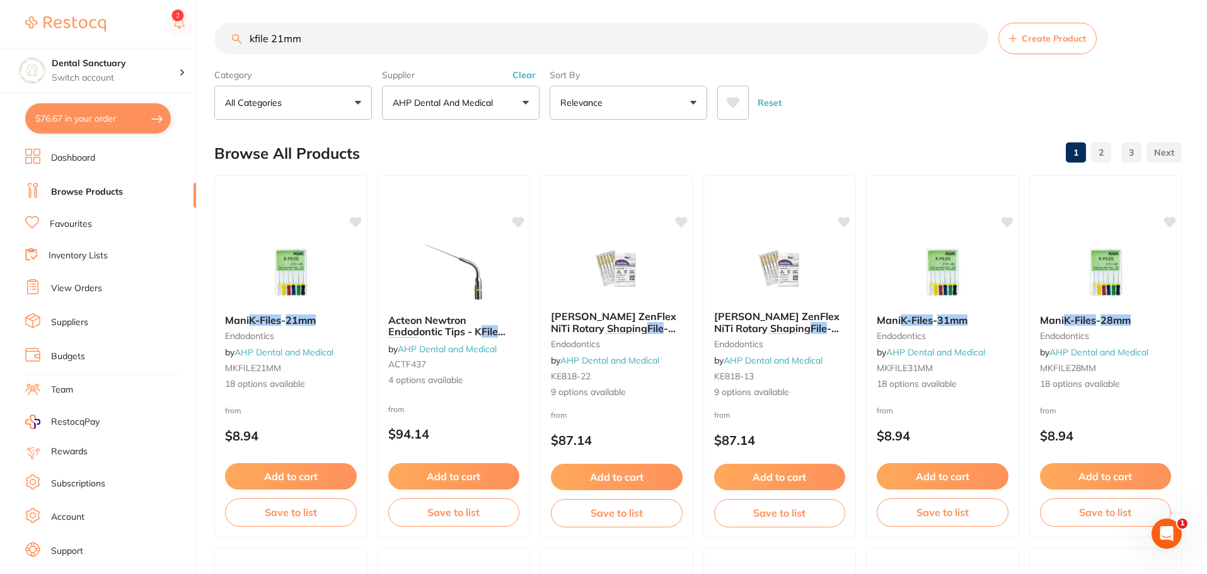
click at [82, 197] on link "Browse Products" at bounding box center [87, 192] width 72 height 13
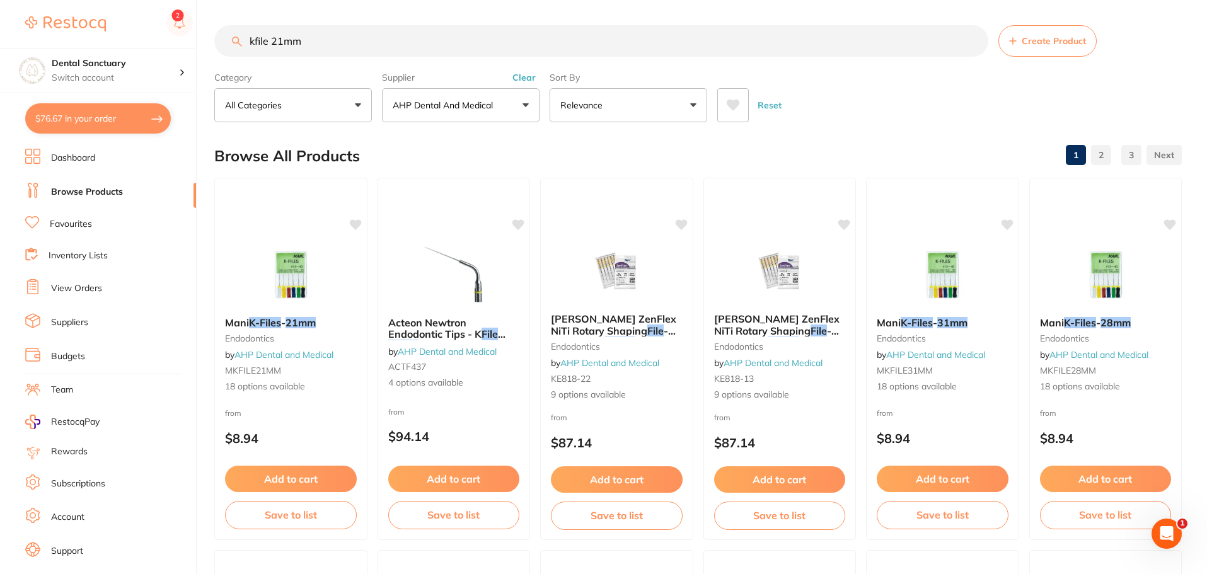
click at [267, 333] on small "endodontics" at bounding box center [291, 338] width 132 height 10
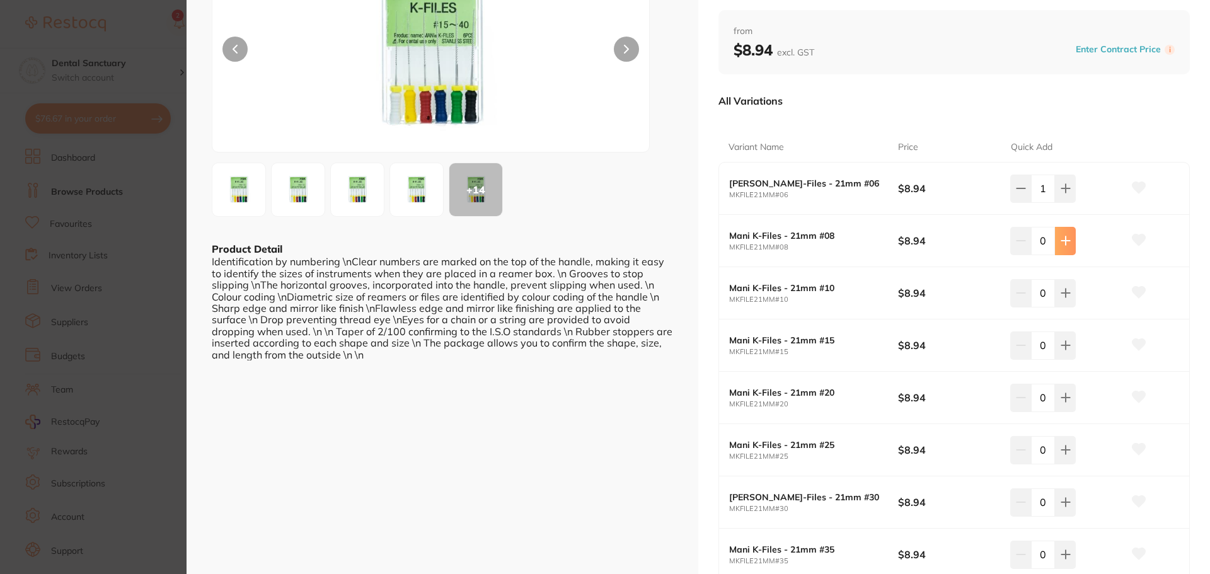
click at [1072, 237] on button at bounding box center [1065, 241] width 21 height 28
type input "1"
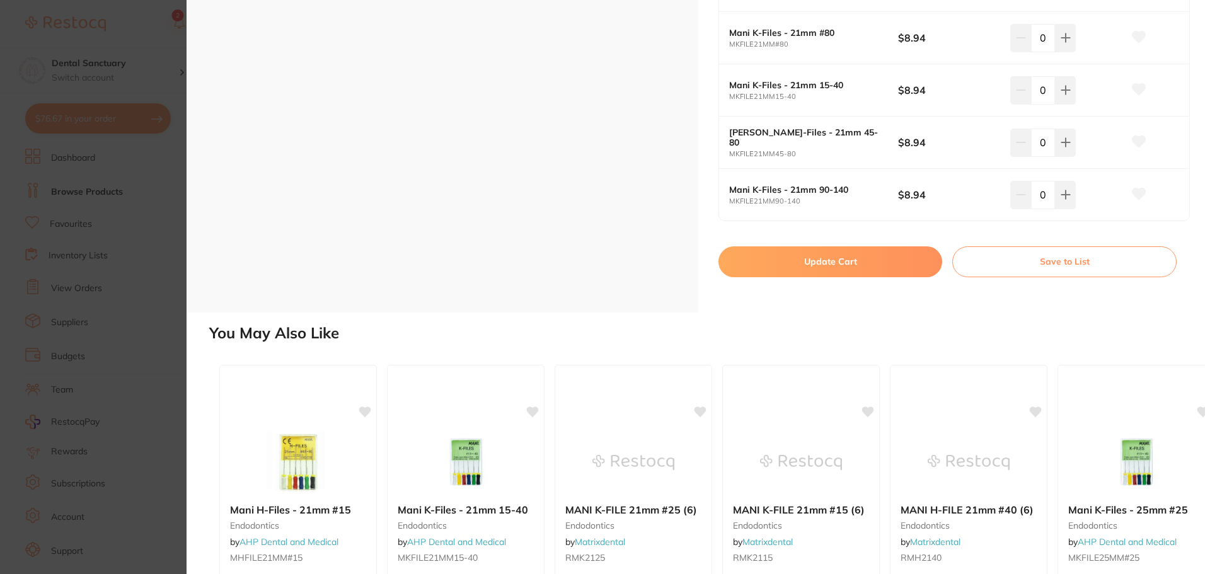
scroll to position [1134, 0]
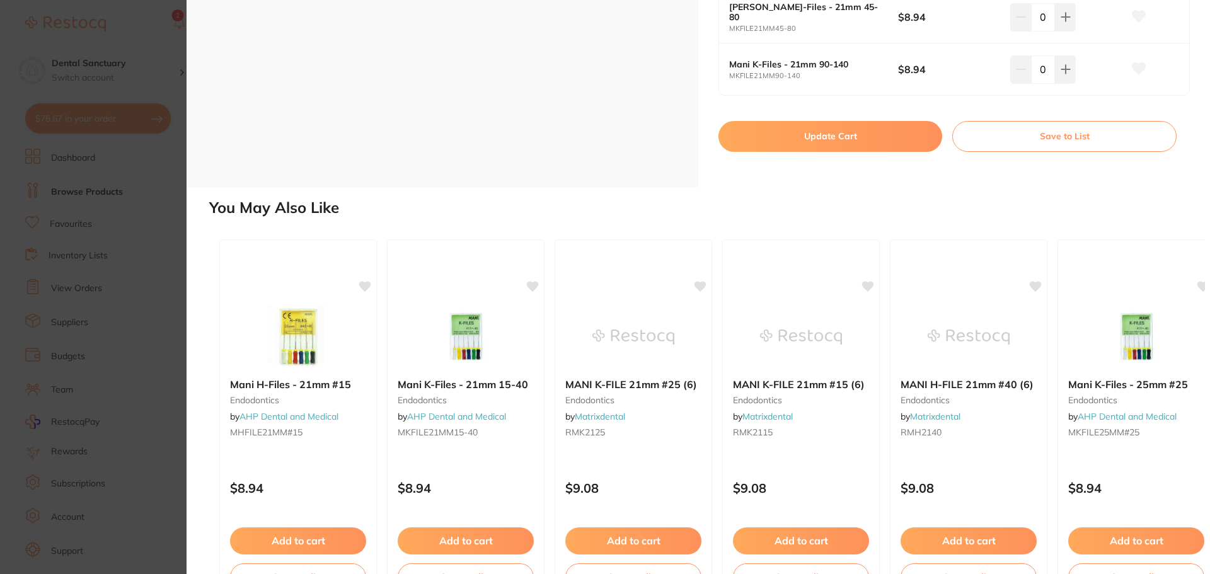
click at [838, 128] on button "Update Cart" at bounding box center [831, 136] width 224 height 30
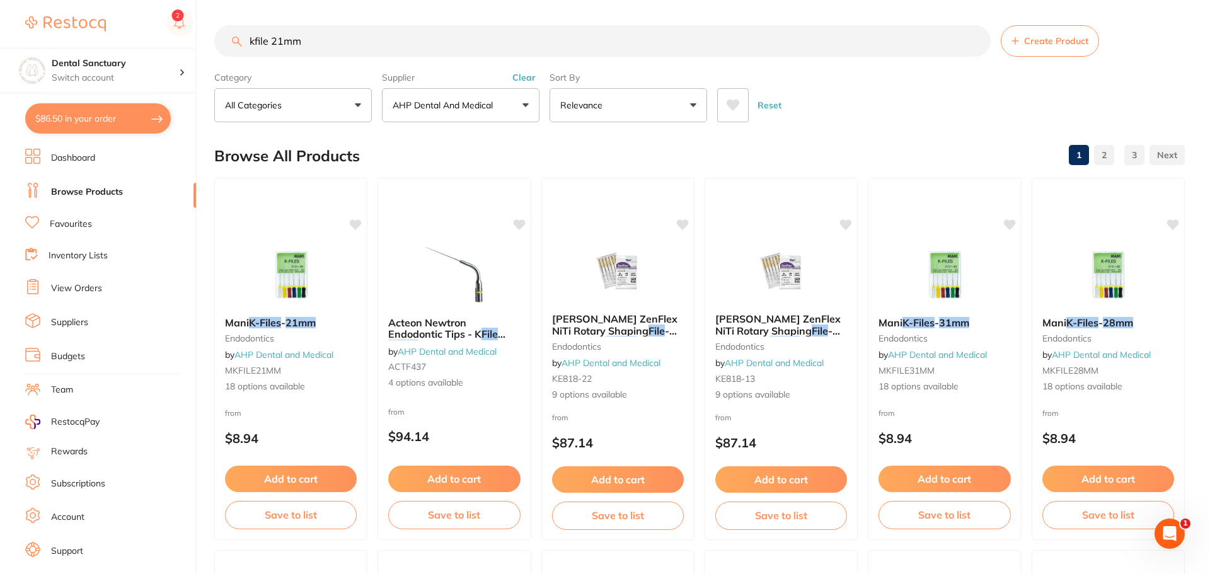
checkbox input "false"
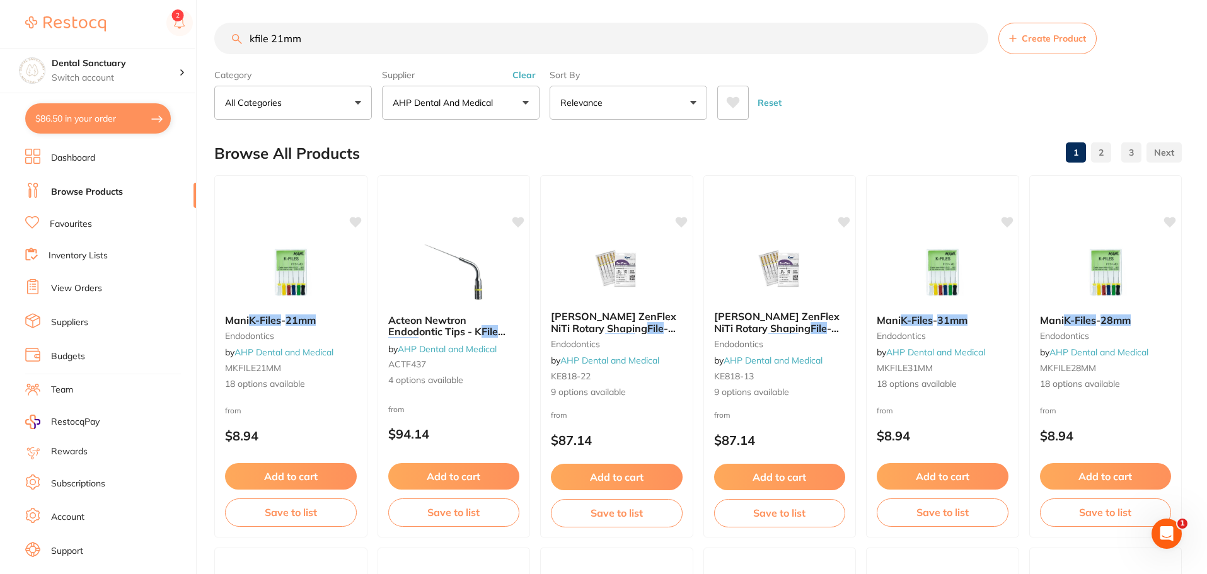
click at [95, 114] on button "$86.50 in your order" at bounding box center [98, 118] width 146 height 30
checkbox input "true"
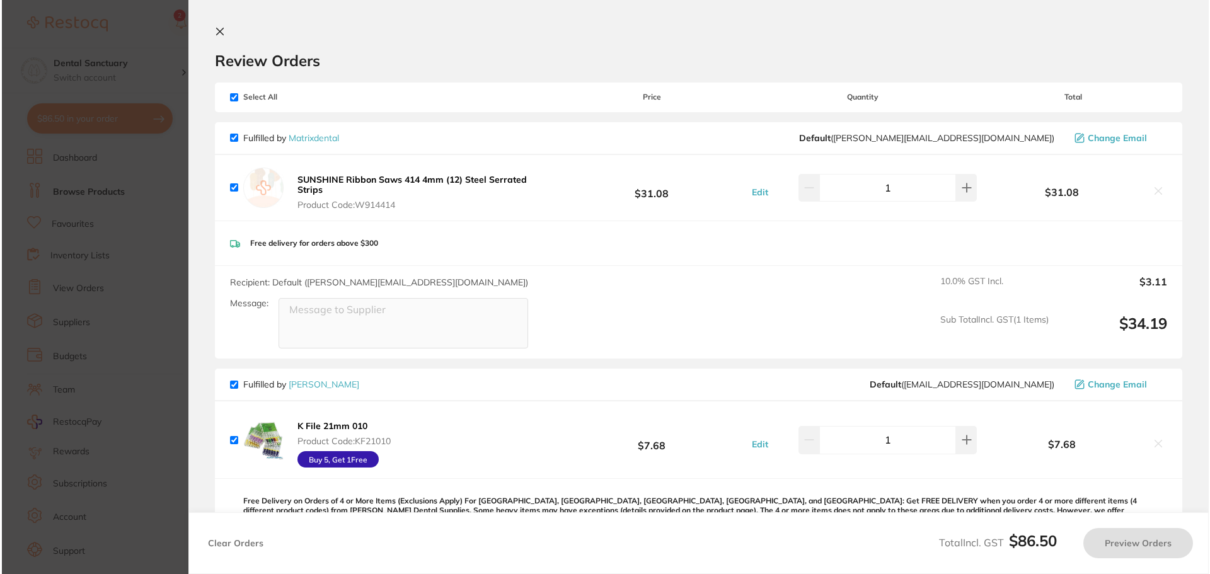
scroll to position [0, 0]
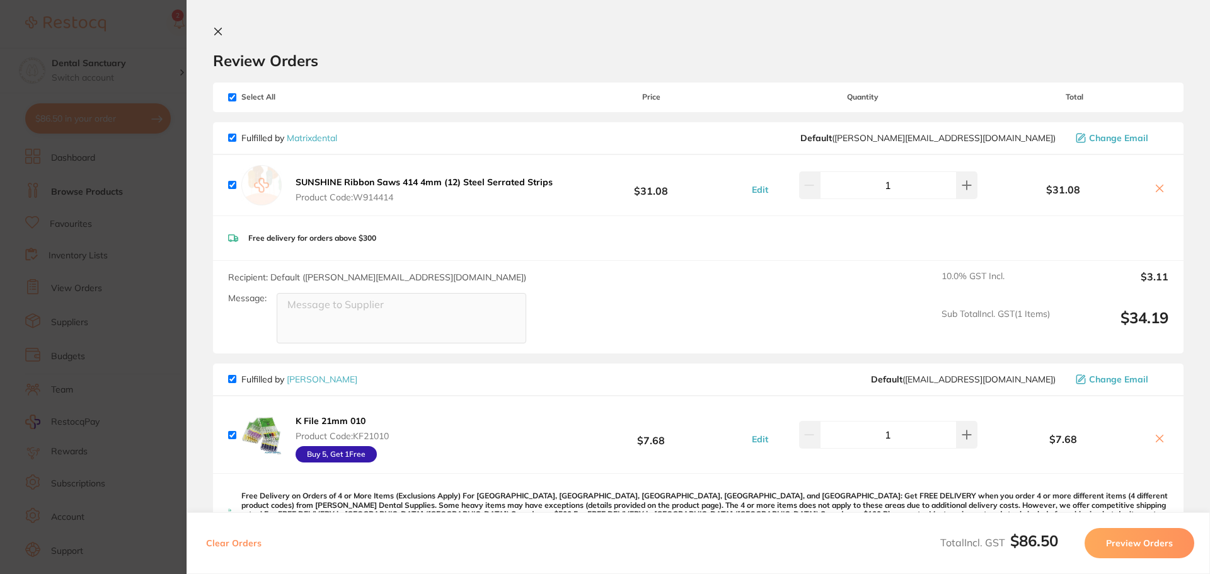
click at [1155, 434] on icon at bounding box center [1160, 439] width 10 height 10
checkbox input "false"
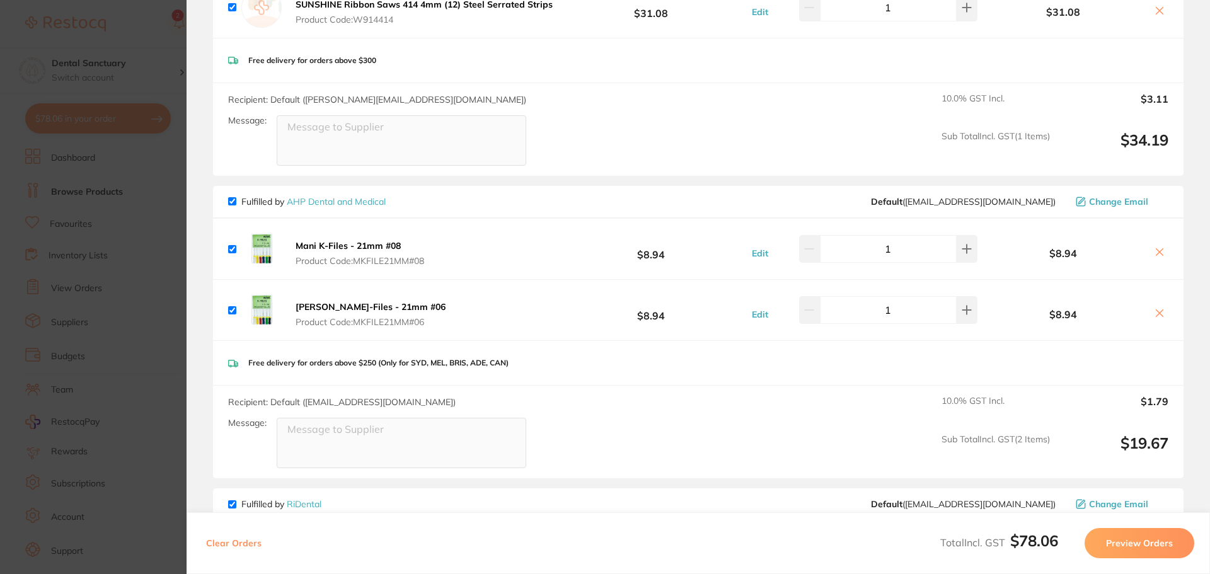
scroll to position [189, 0]
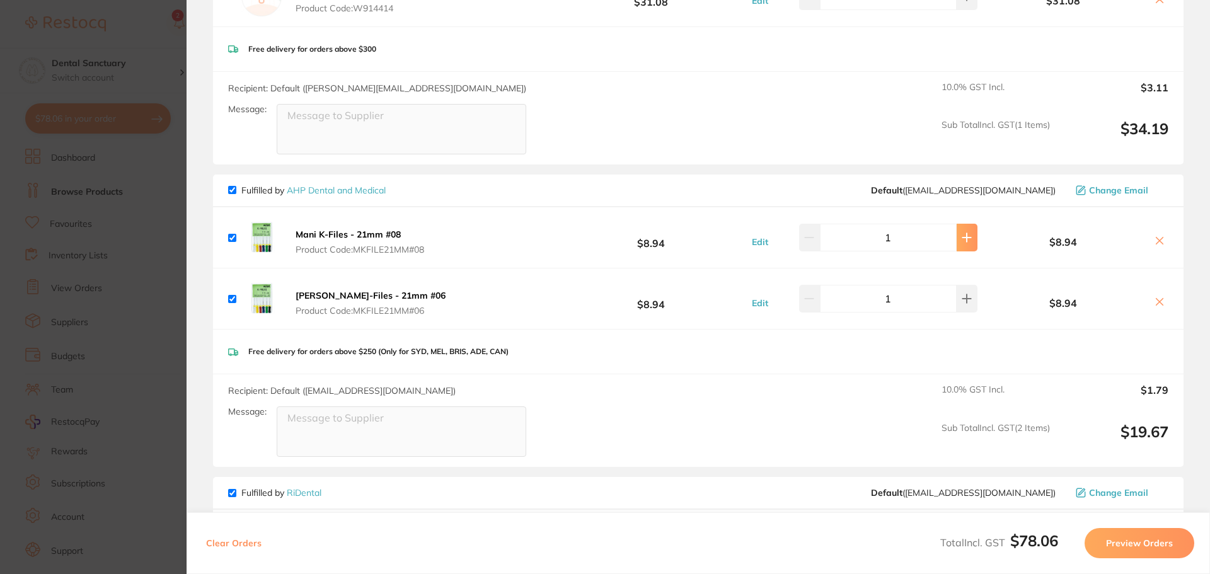
click at [962, 240] on icon at bounding box center [967, 238] width 10 height 10
type input "2"
click at [1121, 548] on button "Preview Orders" at bounding box center [1140, 543] width 110 height 30
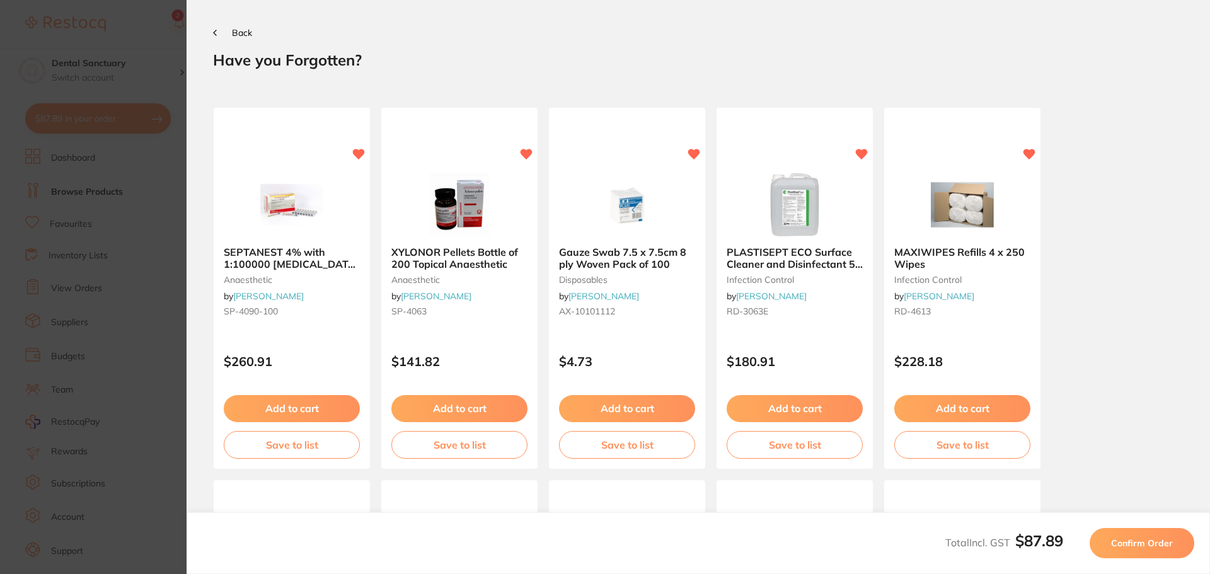
scroll to position [0, 0]
click at [249, 31] on span "Back" at bounding box center [242, 32] width 20 height 11
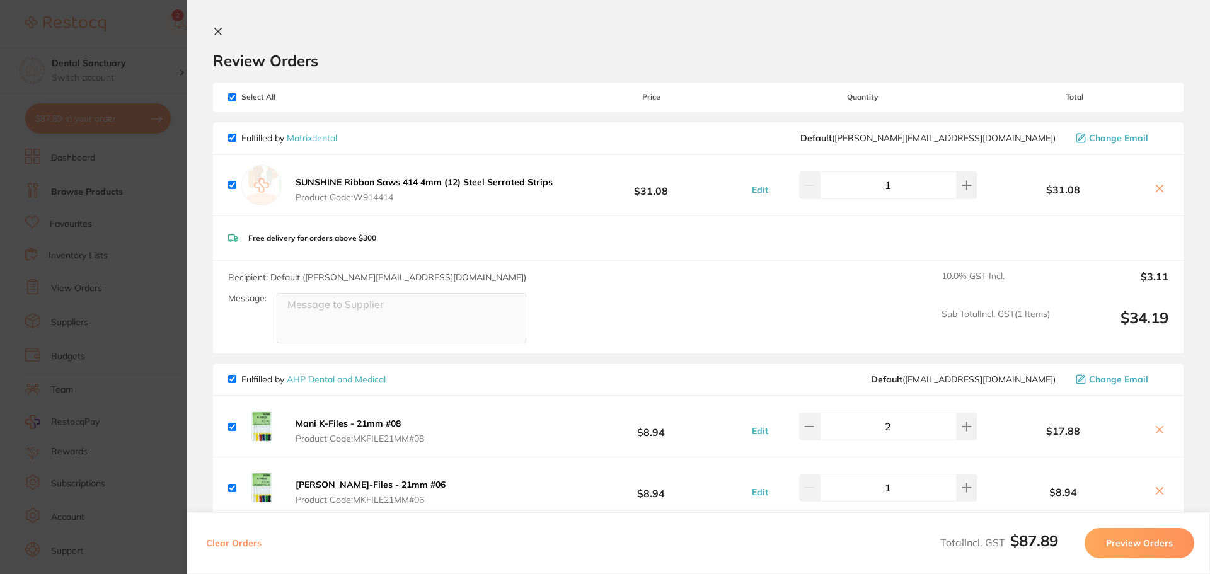
click at [214, 26] on section "Review Orders Your orders are being processed and we will notify you once we ha…" at bounding box center [699, 287] width 1024 height 574
click at [223, 32] on button at bounding box center [220, 32] width 15 height 12
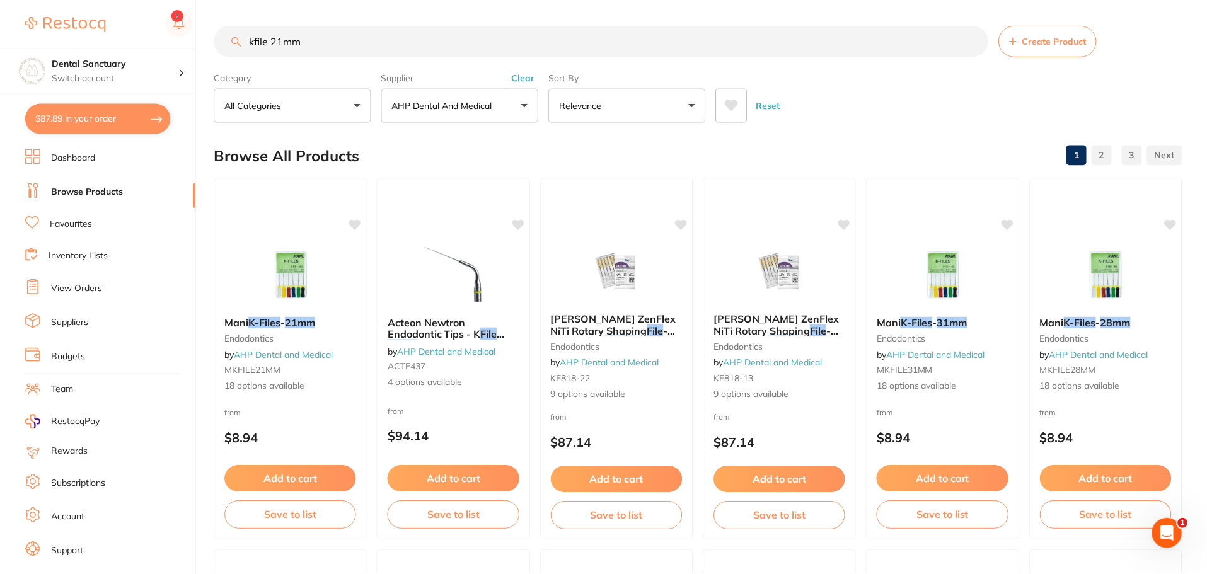
scroll to position [3, 0]
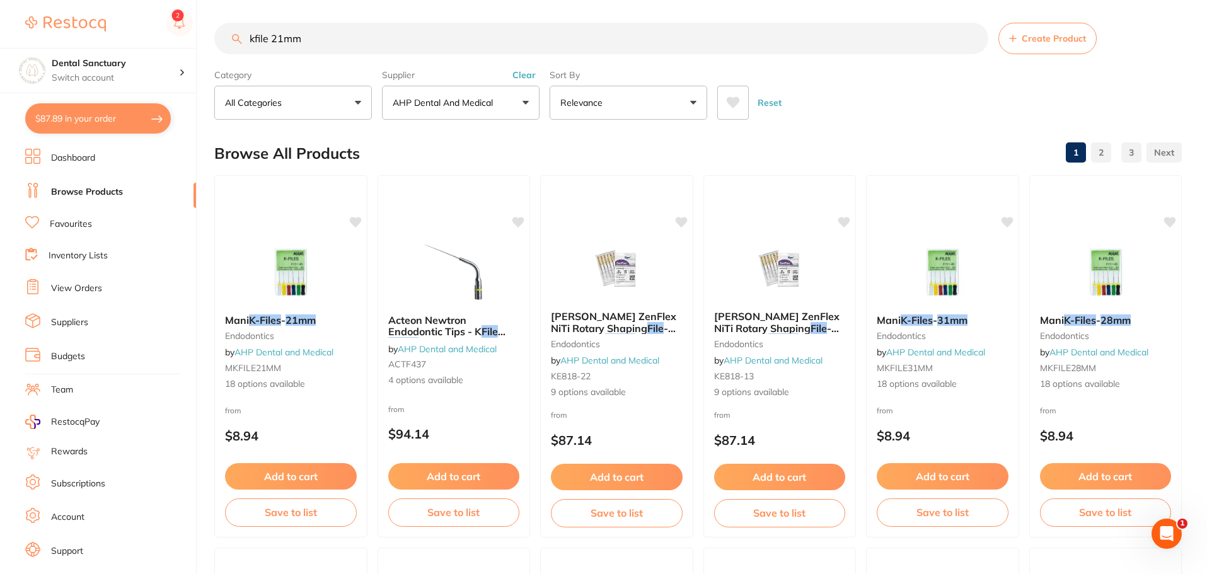
click at [280, 35] on input "kfile 21mm" at bounding box center [601, 39] width 774 height 32
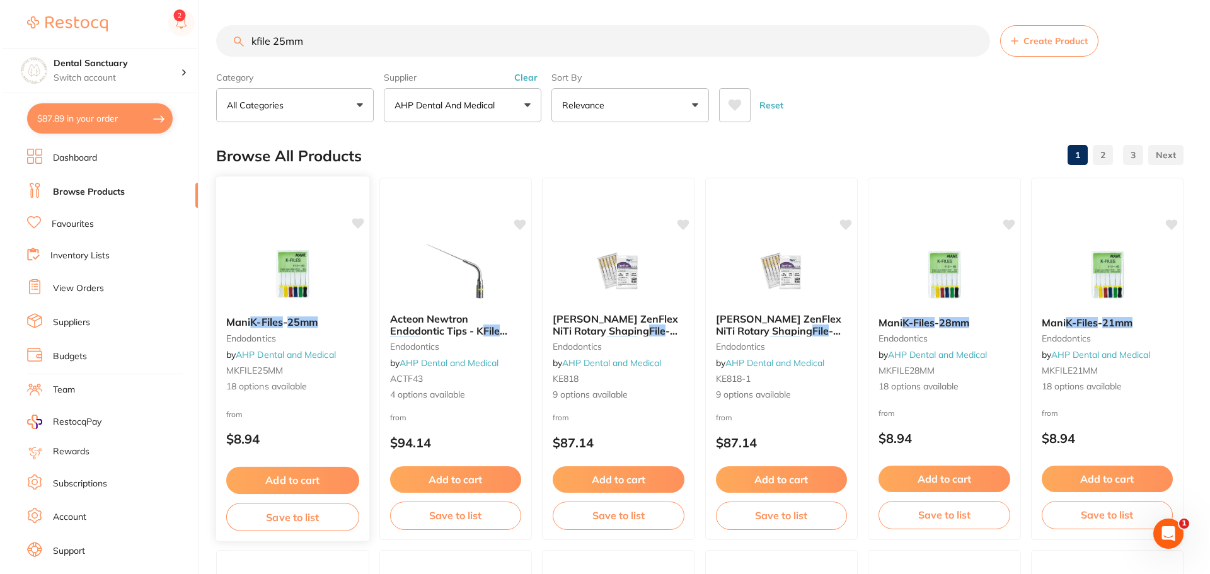
scroll to position [0, 0]
type input "kfile 25mm"
click at [294, 315] on div "Mani K-Files - 25mm endodontics by AHP Dental and Medical MKFILE25MM 18 options…" at bounding box center [290, 354] width 153 height 97
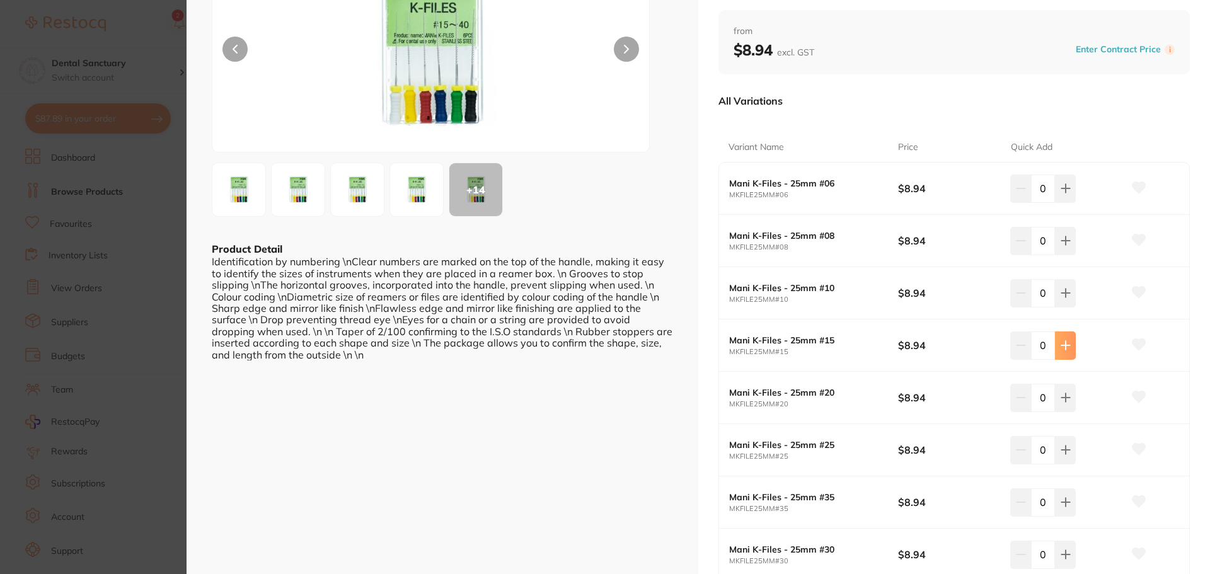
click at [1063, 348] on icon at bounding box center [1065, 346] width 8 height 8
type input "1"
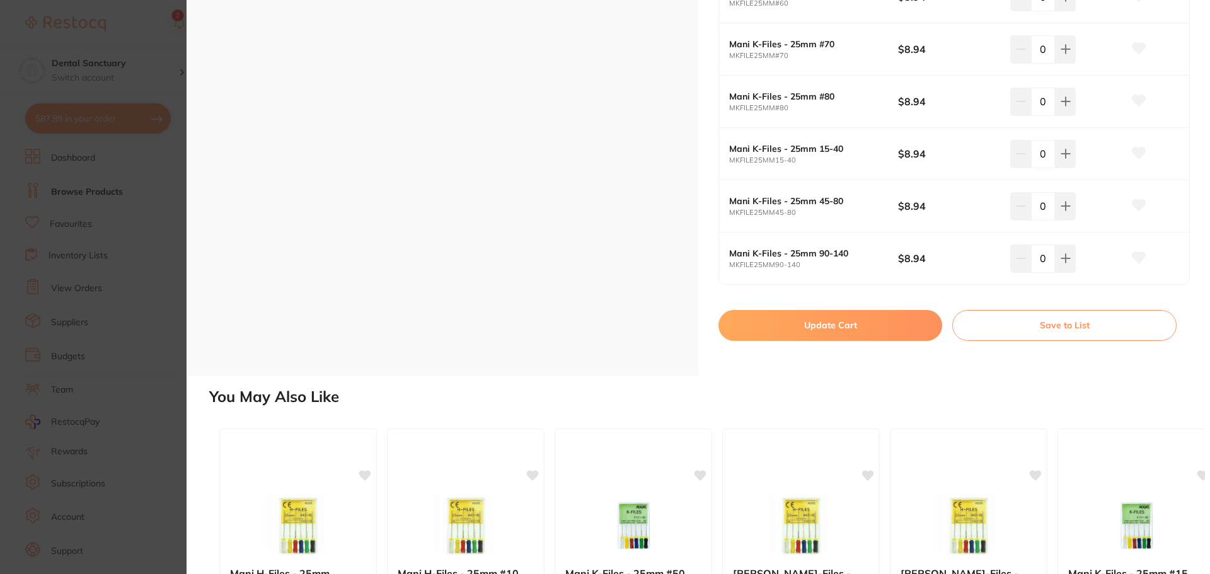
click at [831, 323] on button "Update Cart" at bounding box center [831, 325] width 224 height 30
checkbox input "false"
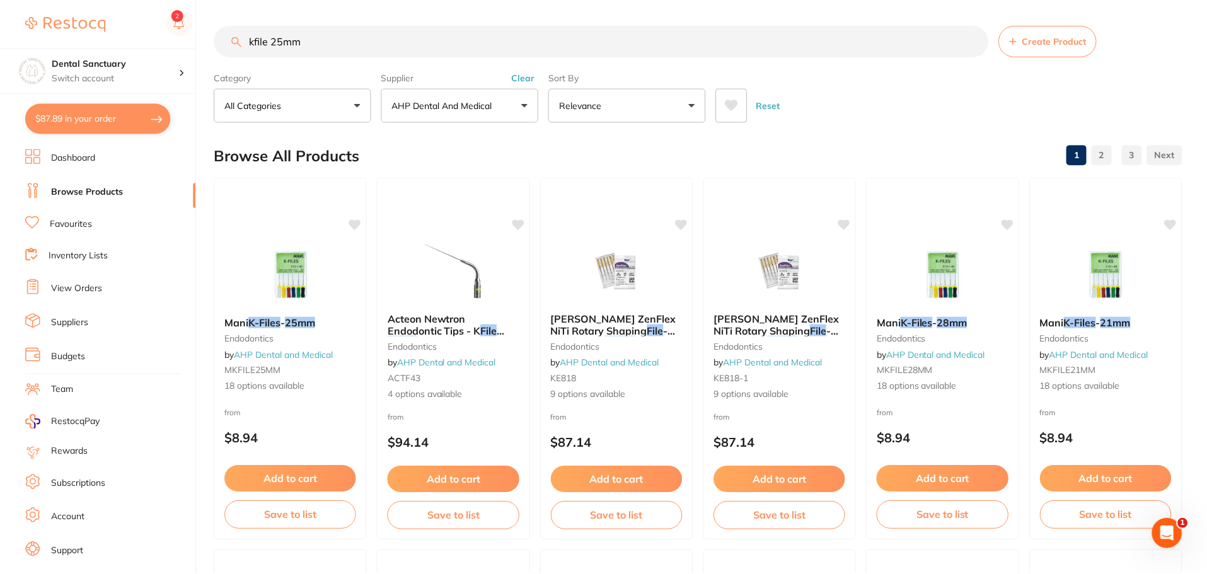
scroll to position [3, 0]
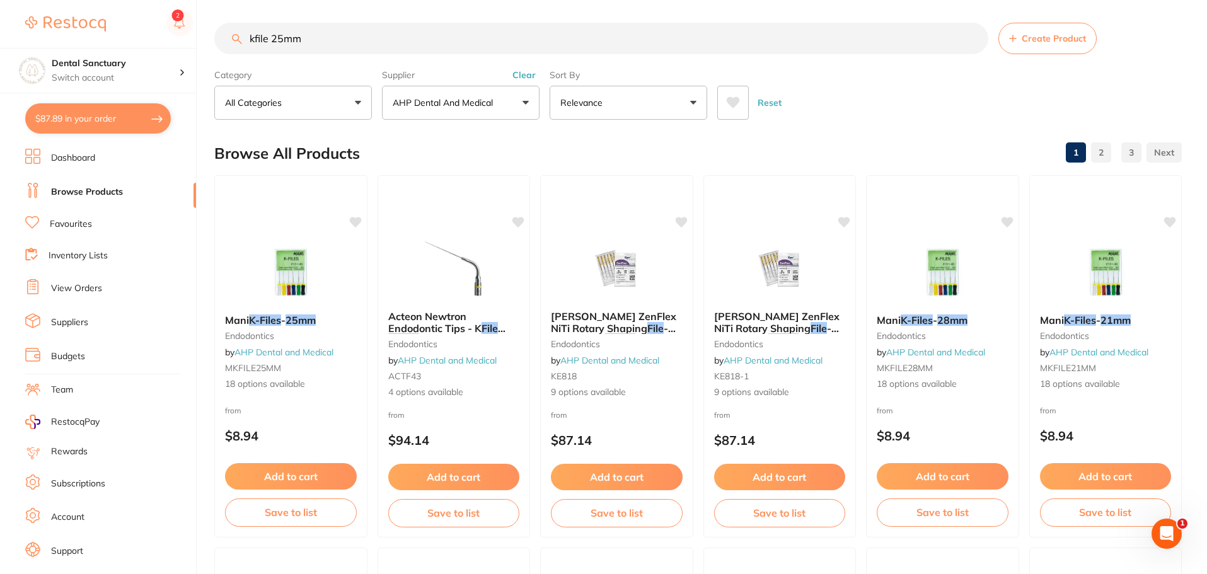
click at [76, 116] on button "$87.89 in your order" at bounding box center [98, 118] width 146 height 30
checkbox input "true"
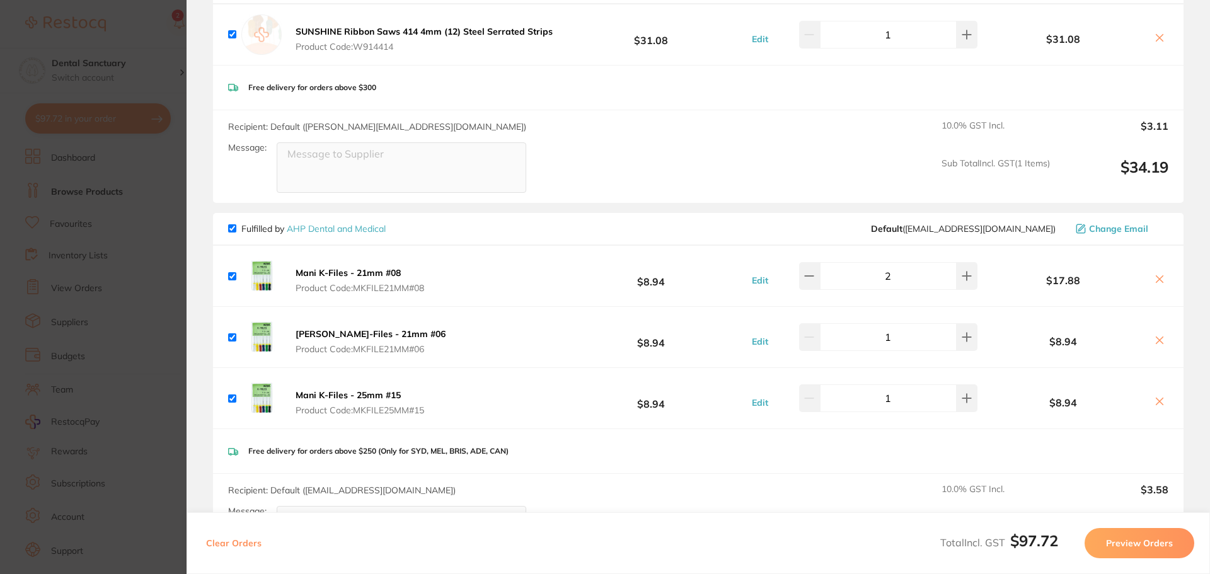
scroll to position [0, 0]
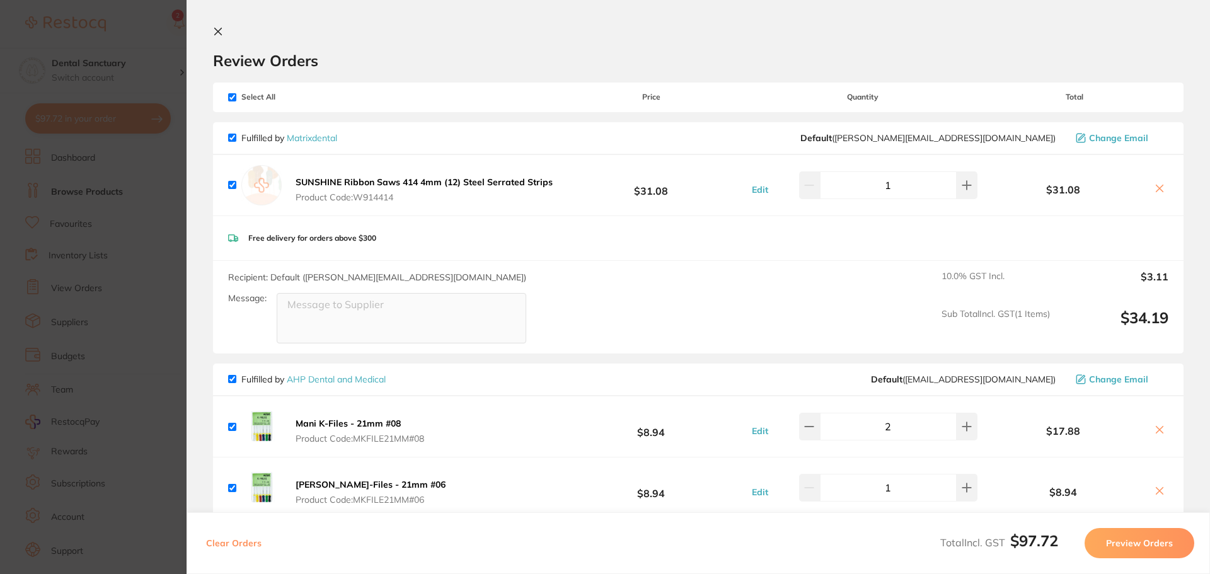
click at [219, 30] on icon at bounding box center [218, 31] width 7 height 7
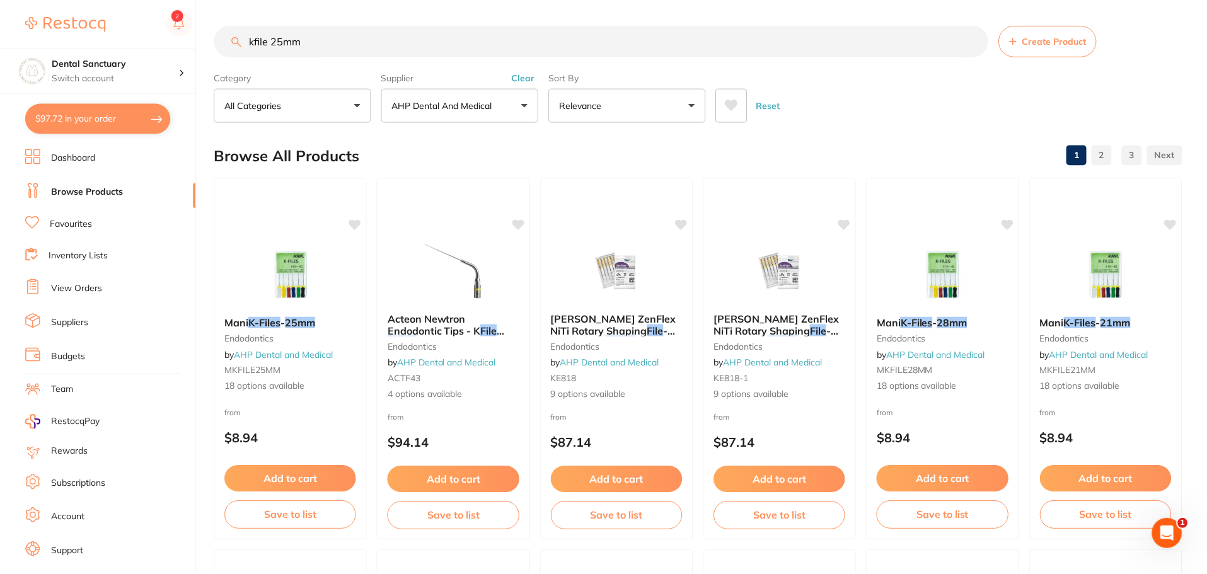
scroll to position [3, 0]
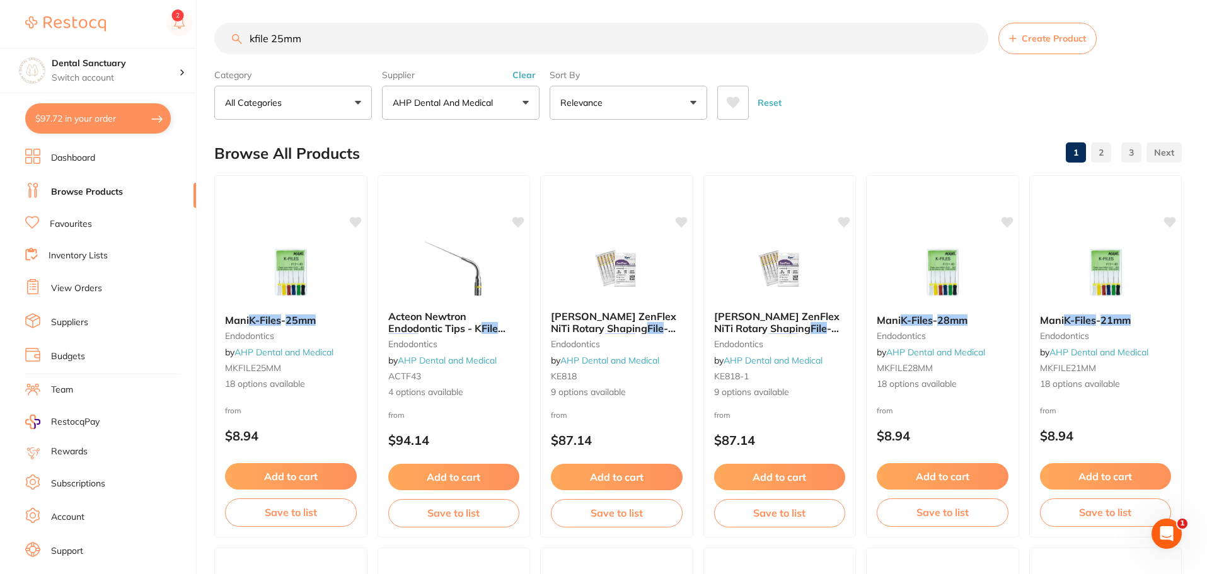
click at [86, 289] on link "View Orders" at bounding box center [76, 288] width 51 height 13
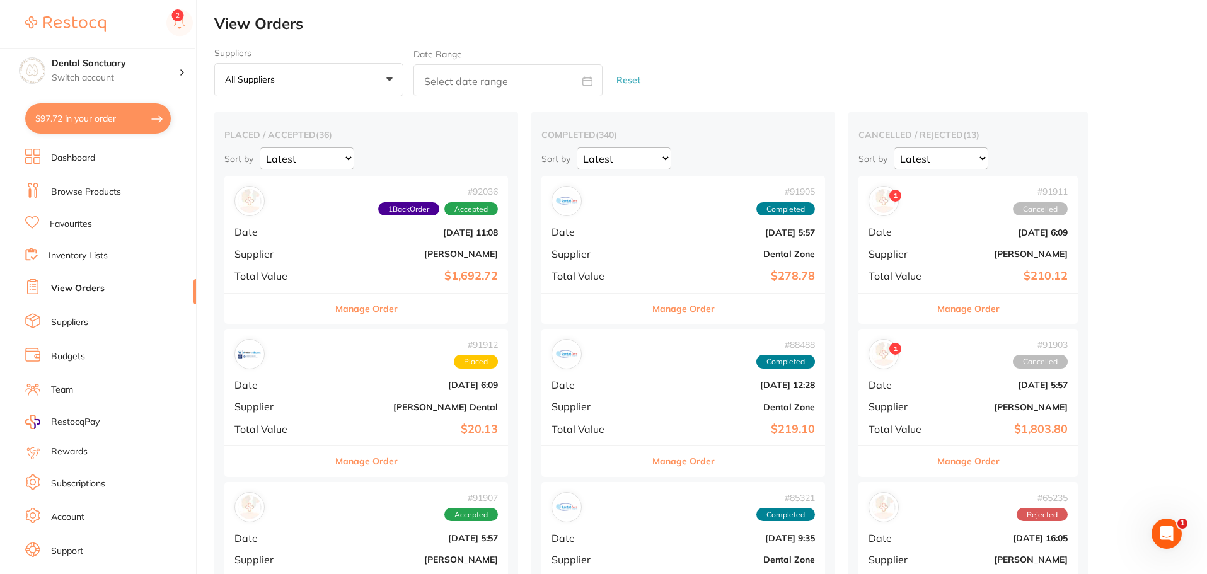
click at [344, 461] on button "Manage Order" at bounding box center [366, 461] width 62 height 30
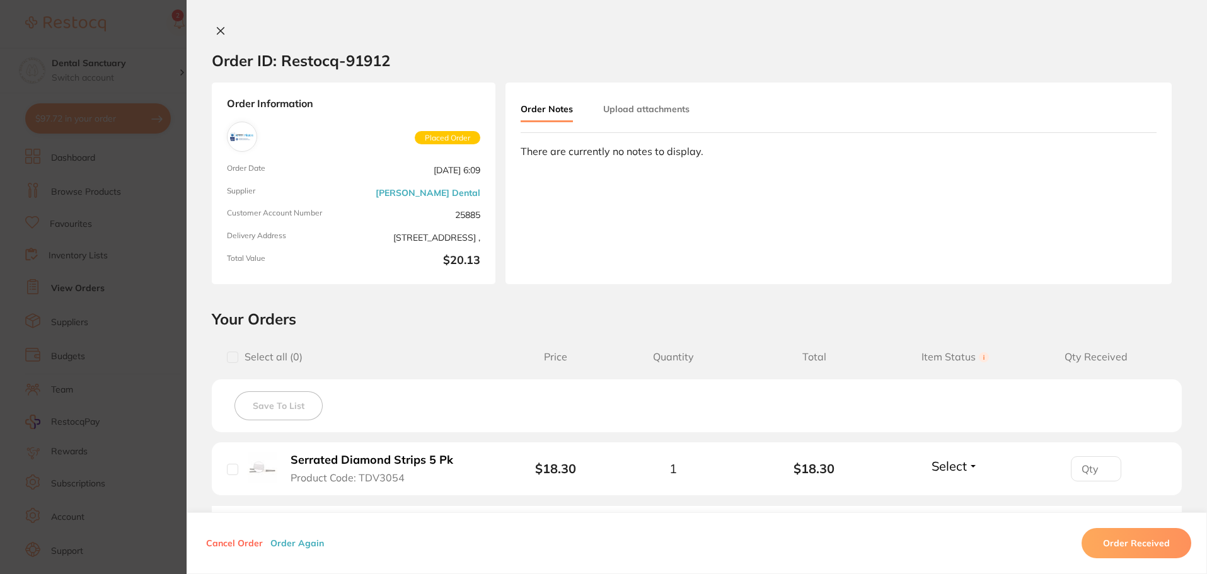
click at [212, 26] on button at bounding box center [221, 31] width 18 height 13
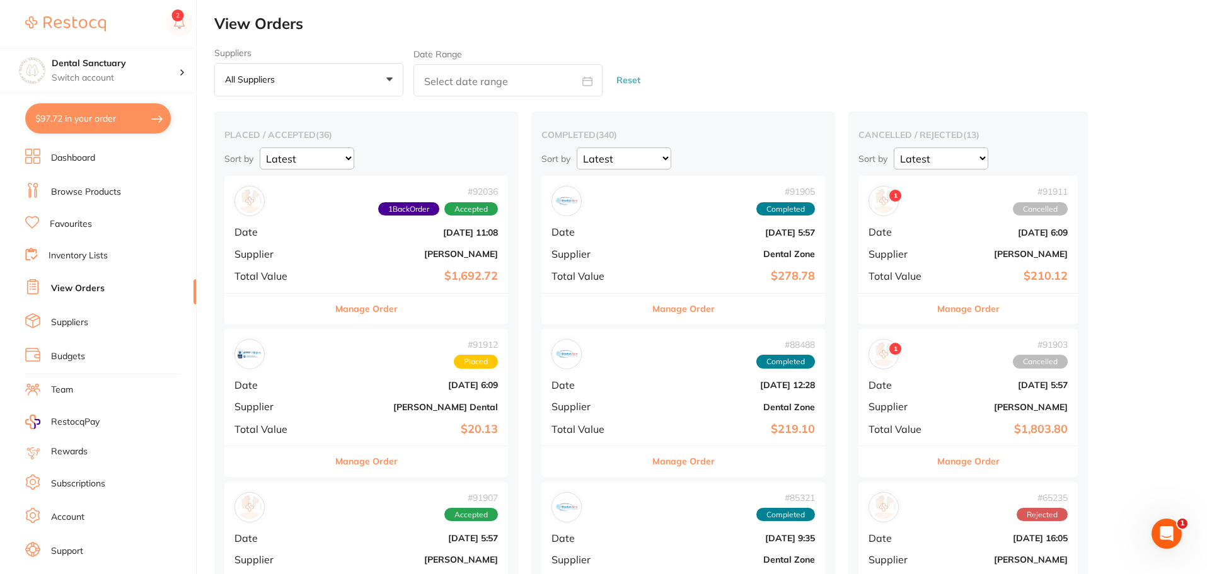
click at [360, 465] on button "Manage Order" at bounding box center [366, 461] width 62 height 30
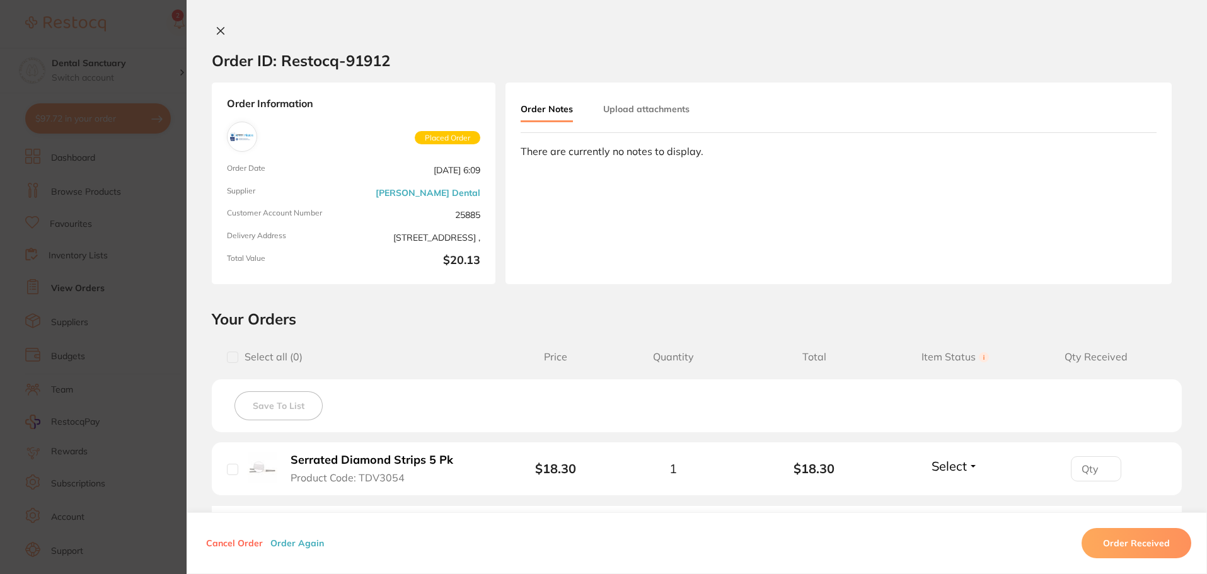
click at [456, 189] on link "[PERSON_NAME] Dental" at bounding box center [428, 193] width 105 height 10
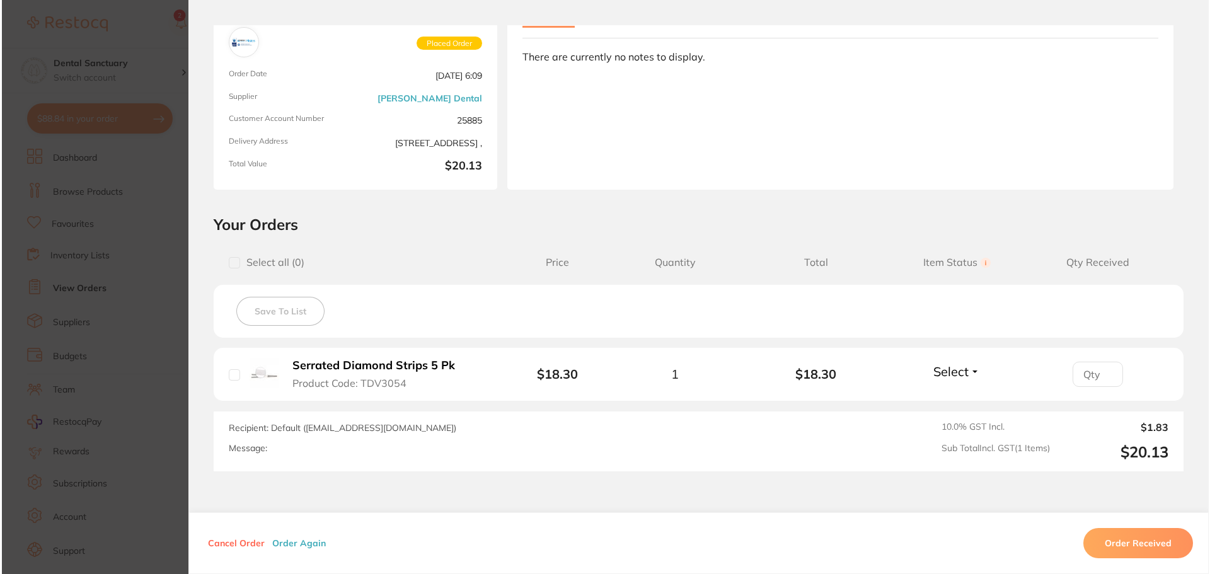
scroll to position [117, 0]
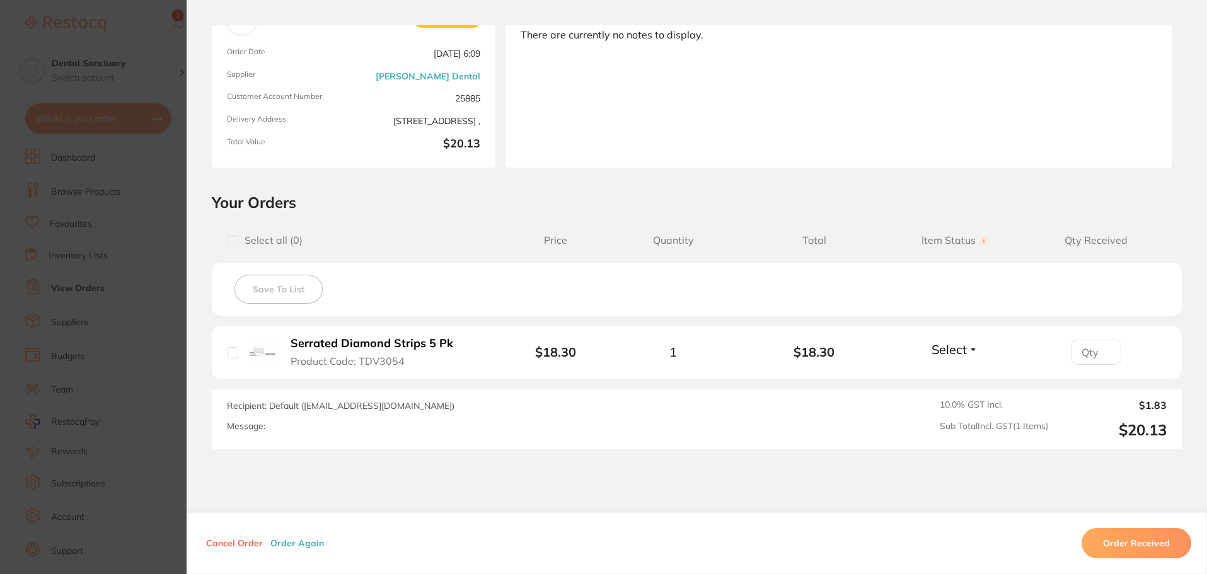
click at [402, 345] on b "Serrated Diamond Strips 5 Pk" at bounding box center [372, 343] width 163 height 13
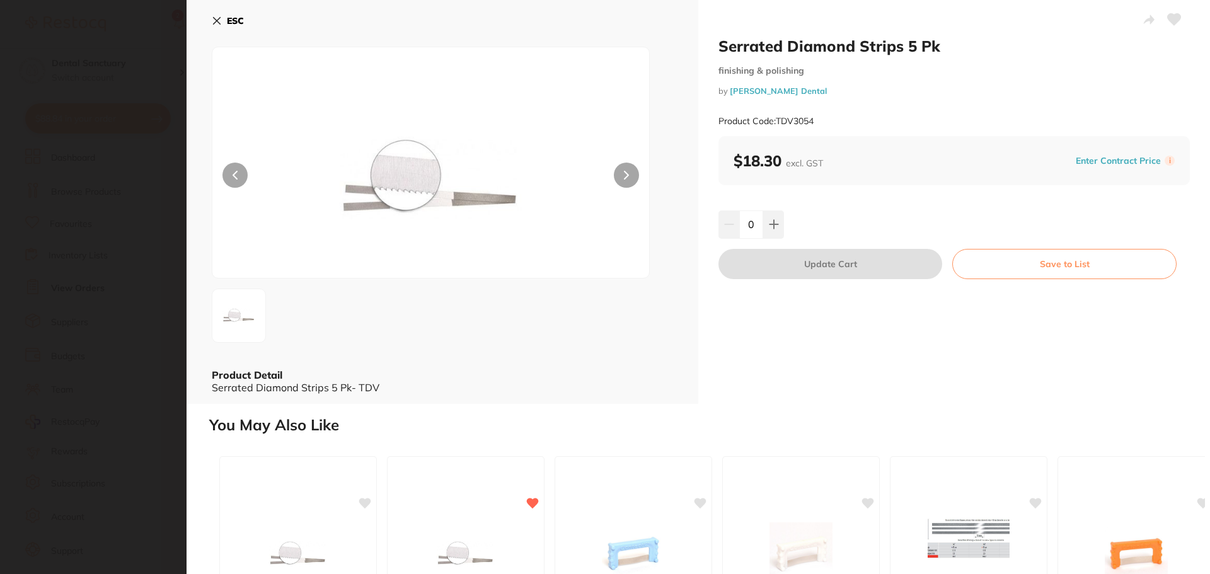
scroll to position [0, 0]
click at [222, 15] on button "ESC" at bounding box center [228, 20] width 32 height 21
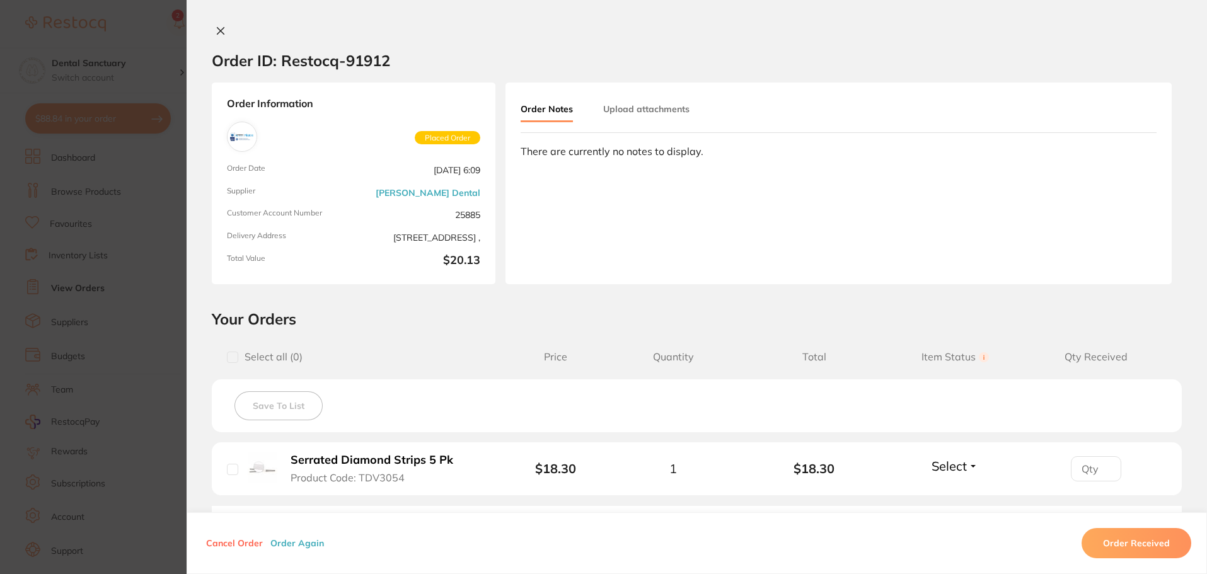
click at [444, 192] on link "[PERSON_NAME] Dental" at bounding box center [428, 193] width 105 height 10
click at [219, 37] on button at bounding box center [221, 31] width 18 height 13
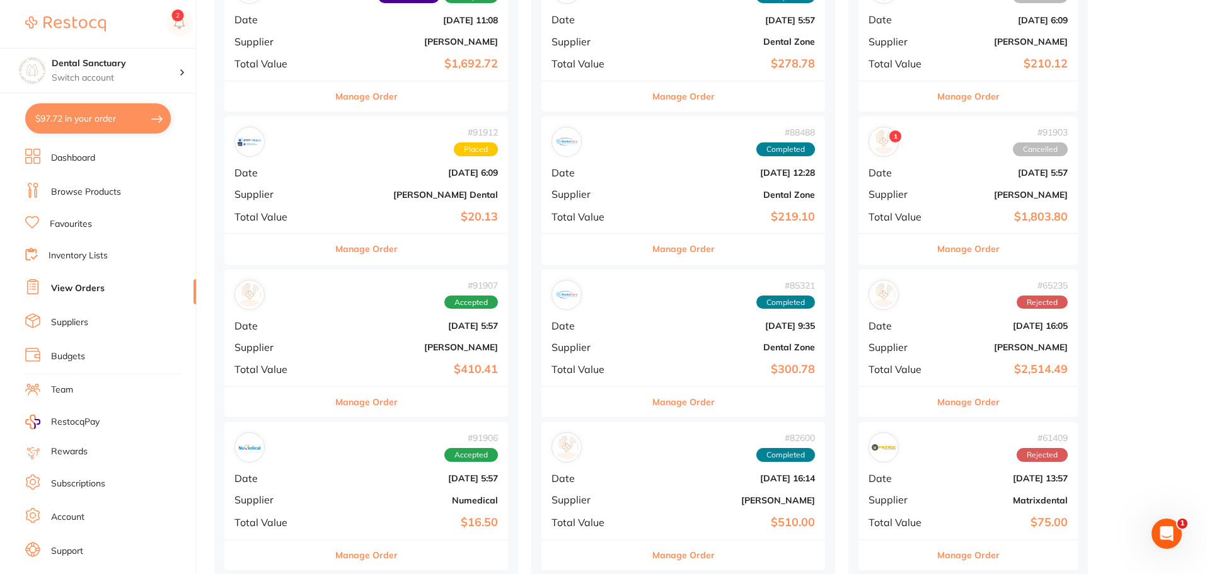
scroll to position [189, 0]
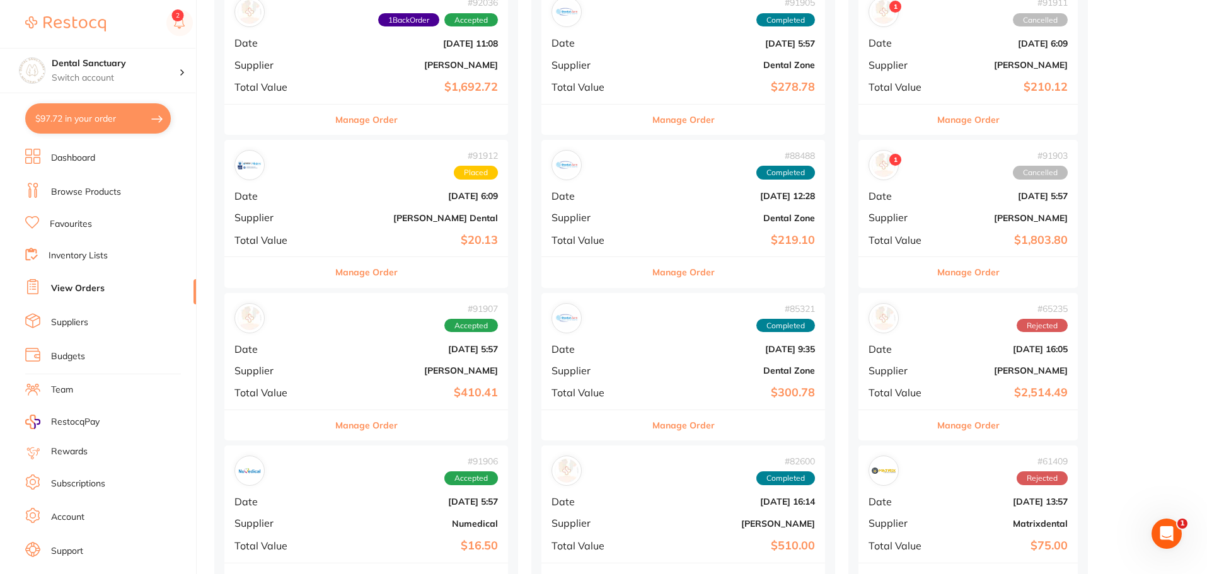
click at [303, 185] on div "# 91912 Placed Date [DATE] 6:09 Supplier [PERSON_NAME] Dental Total Value $20.13" at bounding box center [366, 198] width 284 height 117
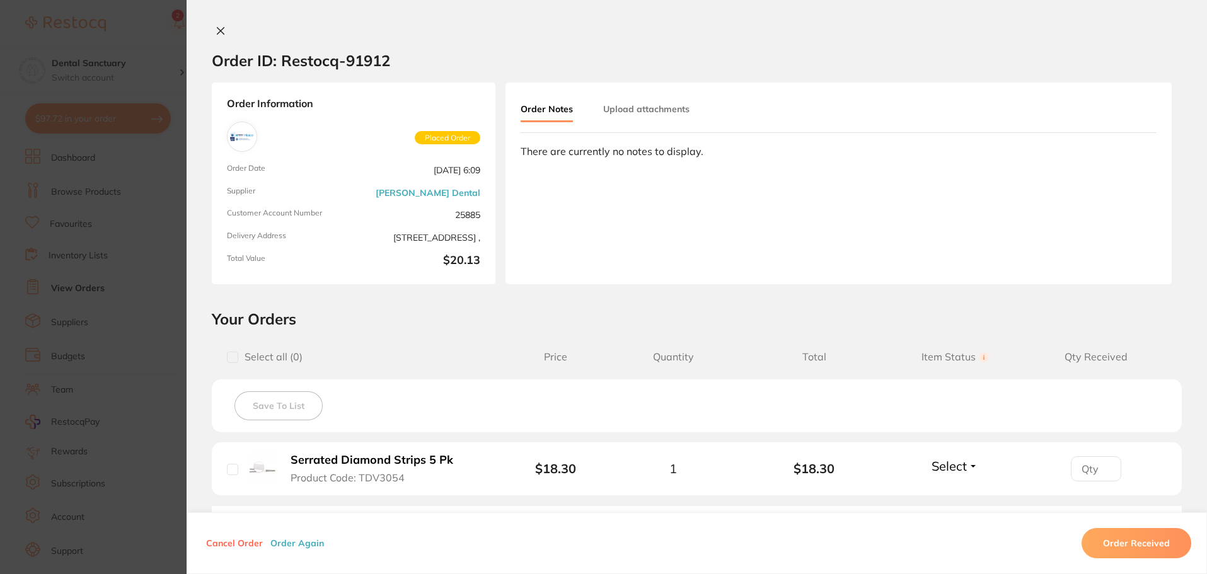
click at [240, 129] on img at bounding box center [242, 137] width 24 height 24
click at [668, 113] on button "Upload attachments" at bounding box center [646, 109] width 86 height 23
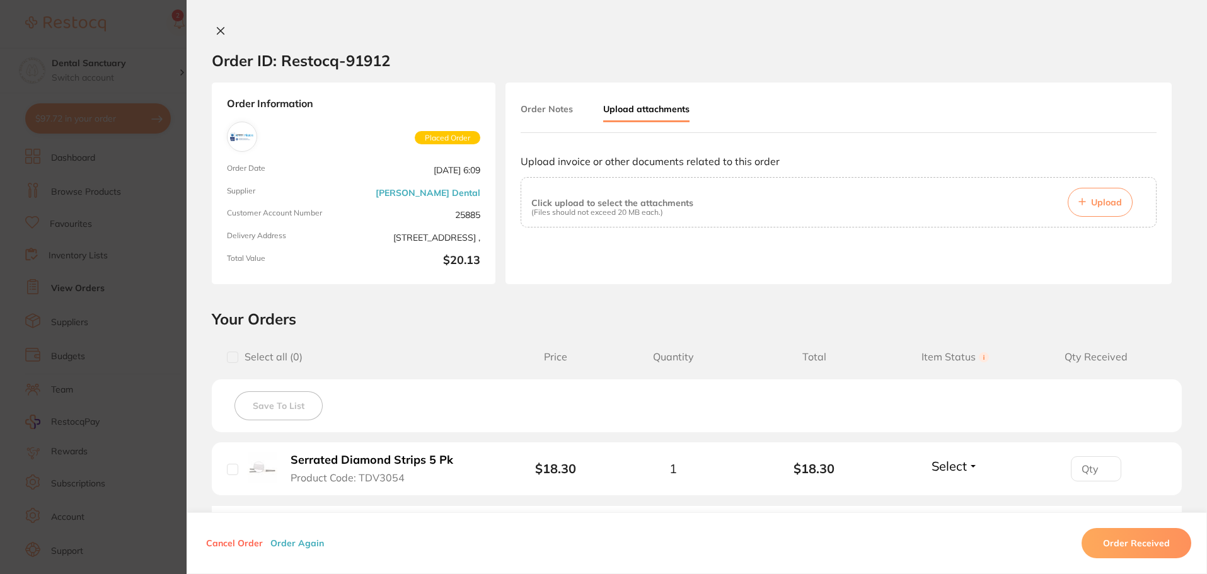
click at [552, 100] on button "Order Notes" at bounding box center [547, 109] width 52 height 23
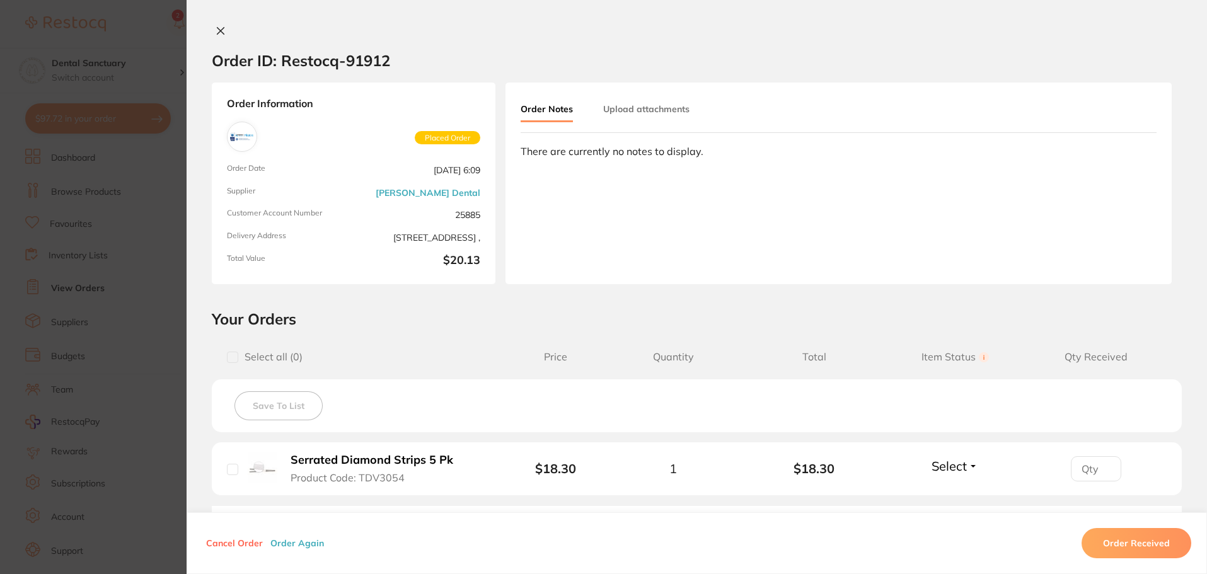
click at [218, 32] on icon at bounding box center [220, 31] width 7 height 7
